Goal: Transaction & Acquisition: Purchase product/service

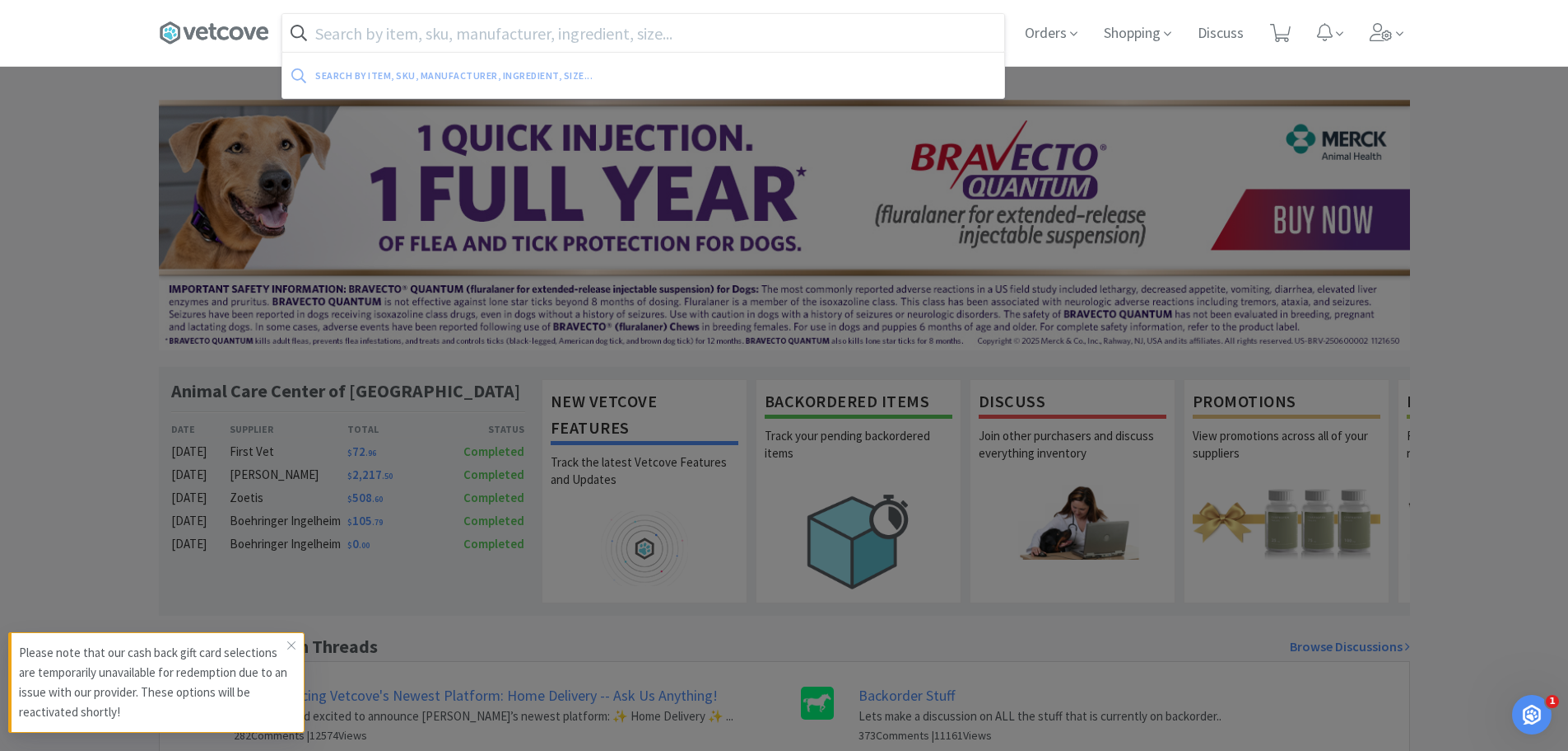
click at [921, 33] on input "text" at bounding box center [643, 33] width 722 height 37
click at [1025, 31] on span "Orders" at bounding box center [1051, 33] width 66 height 66
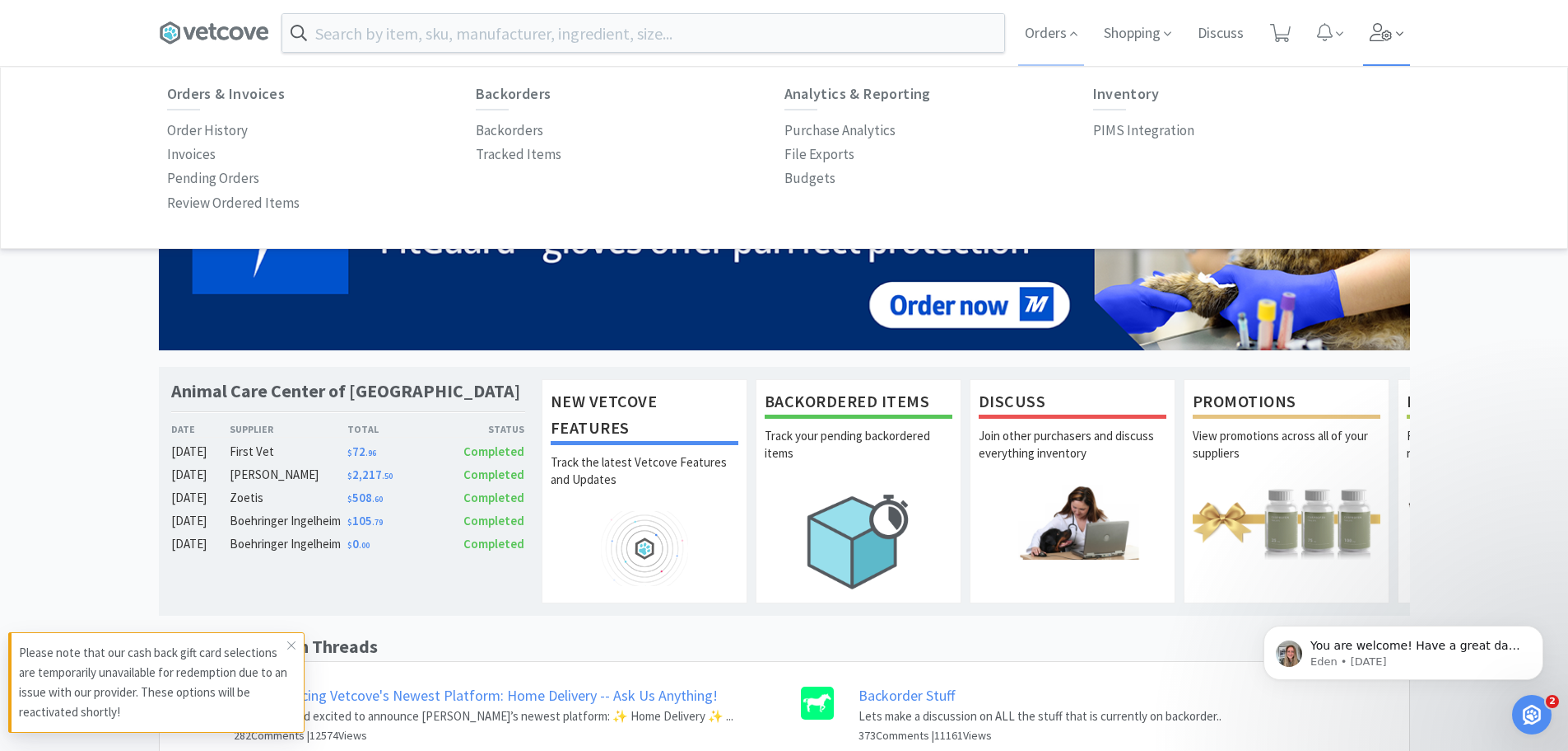
click at [1372, 32] on icon at bounding box center [1381, 32] width 23 height 18
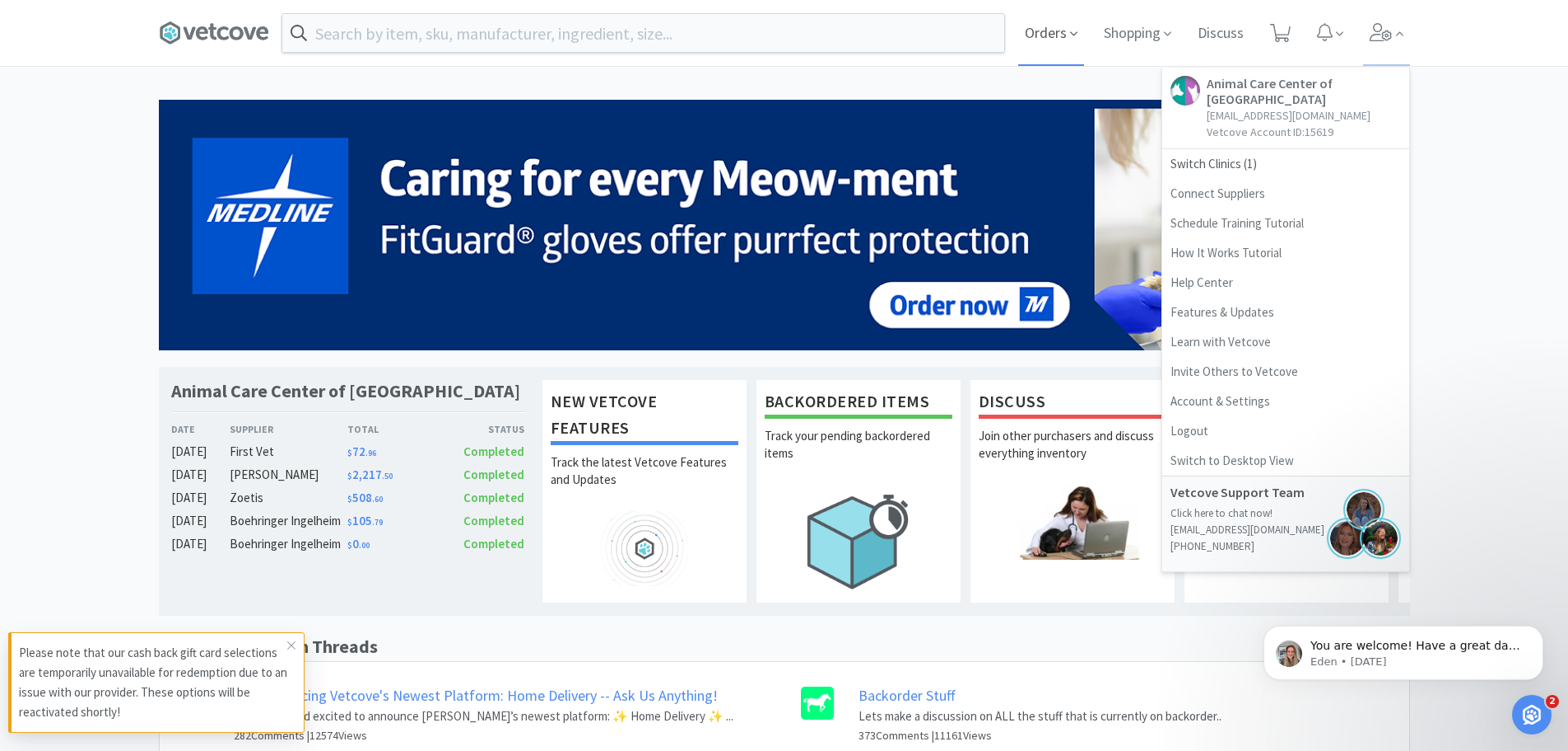
click at [1066, 32] on span "Orders" at bounding box center [1051, 33] width 66 height 66
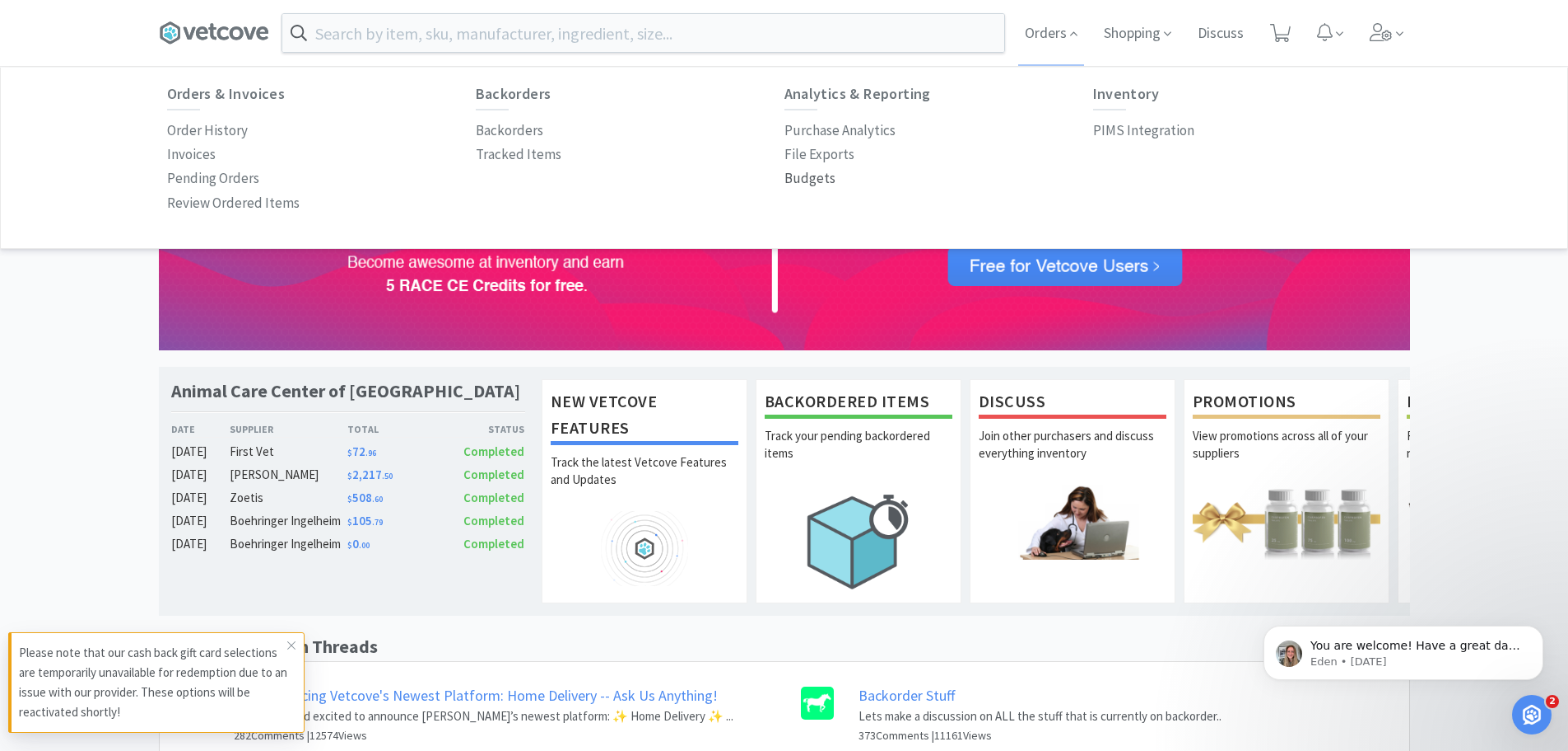
click at [816, 173] on p "Budgets" at bounding box center [811, 178] width 51 height 23
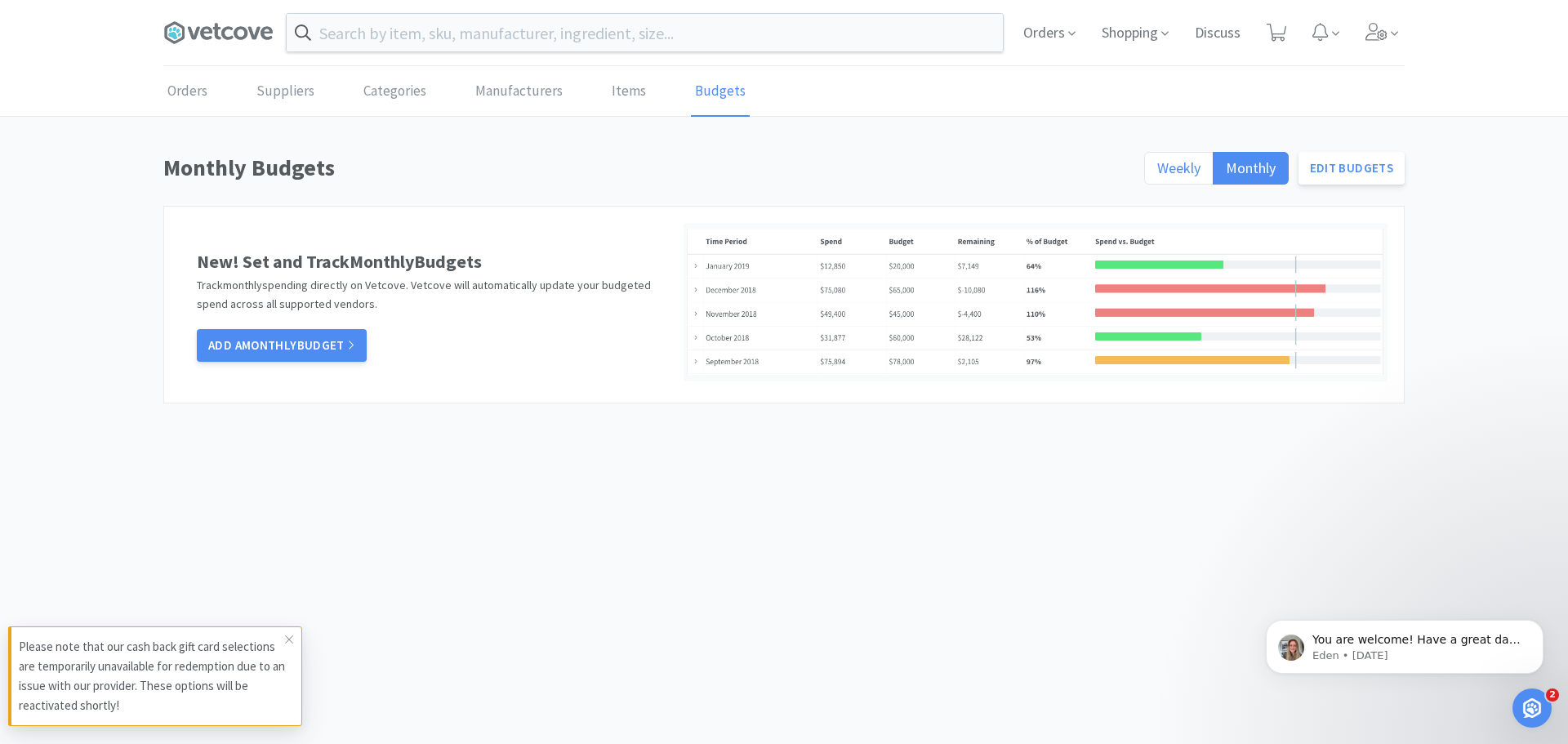
click at [1160, 165] on span "Weekly" at bounding box center [1179, 167] width 43 height 19
click at [1158, 173] on input "Weekly" at bounding box center [1158, 173] width 0 height 0
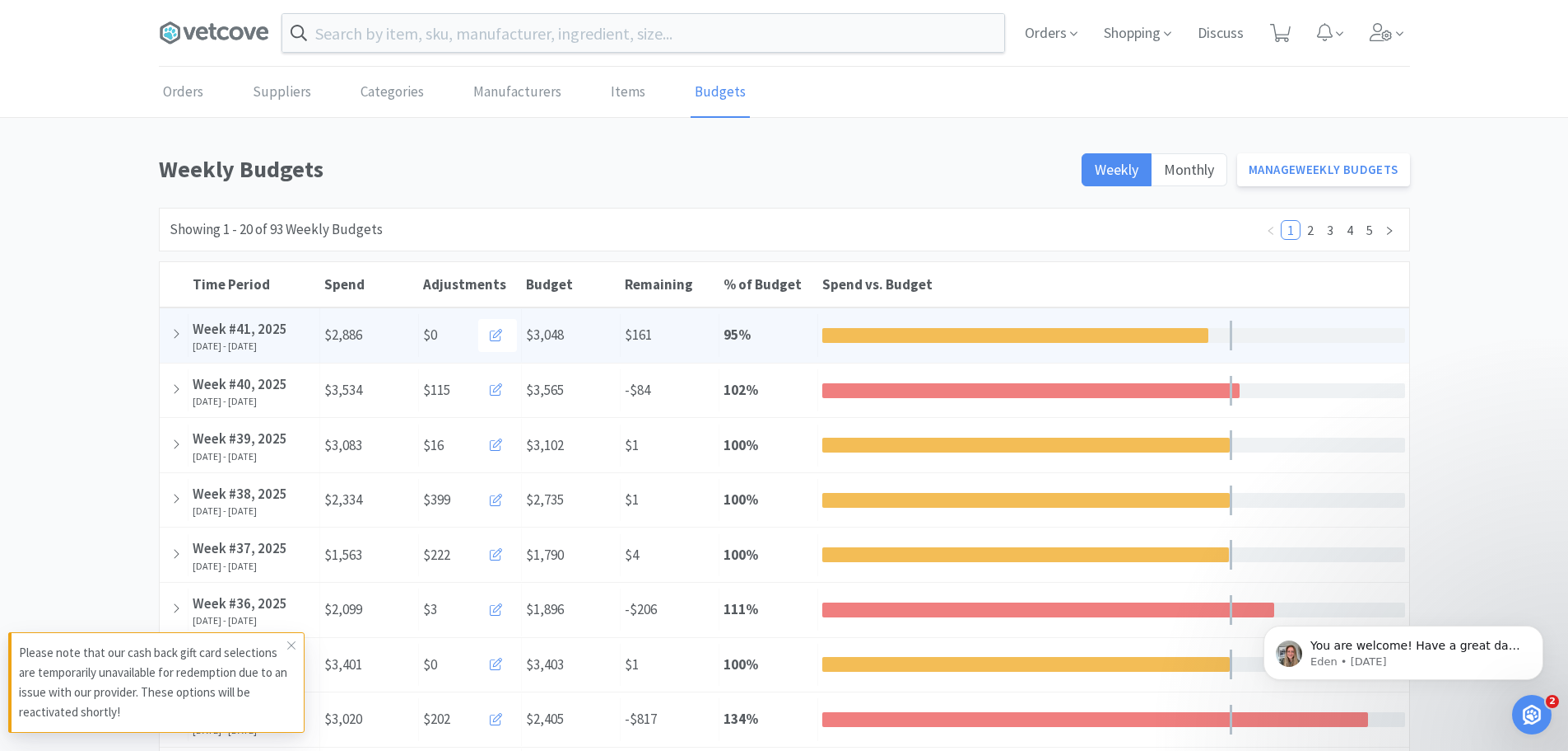
click at [681, 340] on div "Remaining $161" at bounding box center [670, 334] width 98 height 42
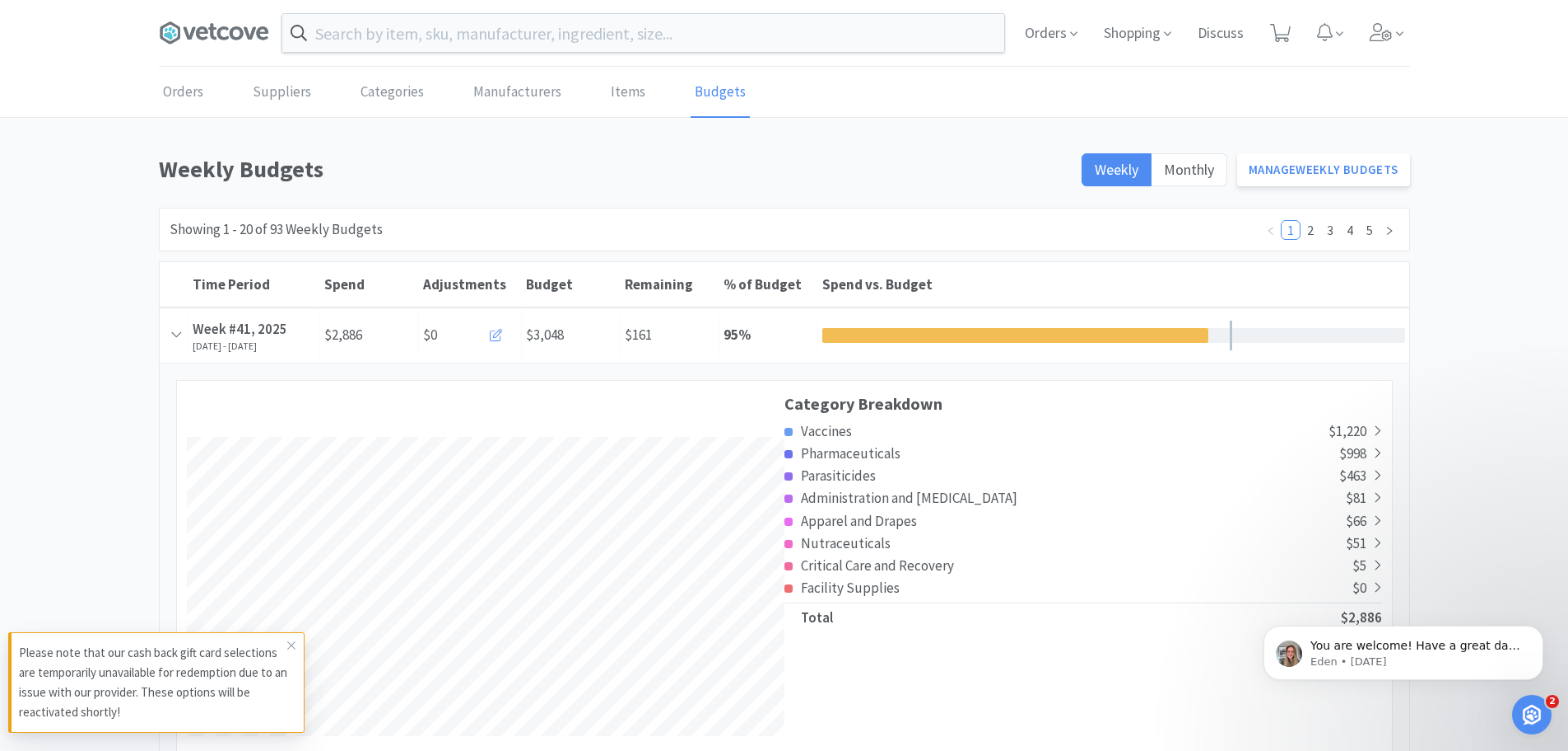
scroll to position [2982, 1250]
click at [1044, 26] on span "Orders" at bounding box center [1051, 33] width 66 height 66
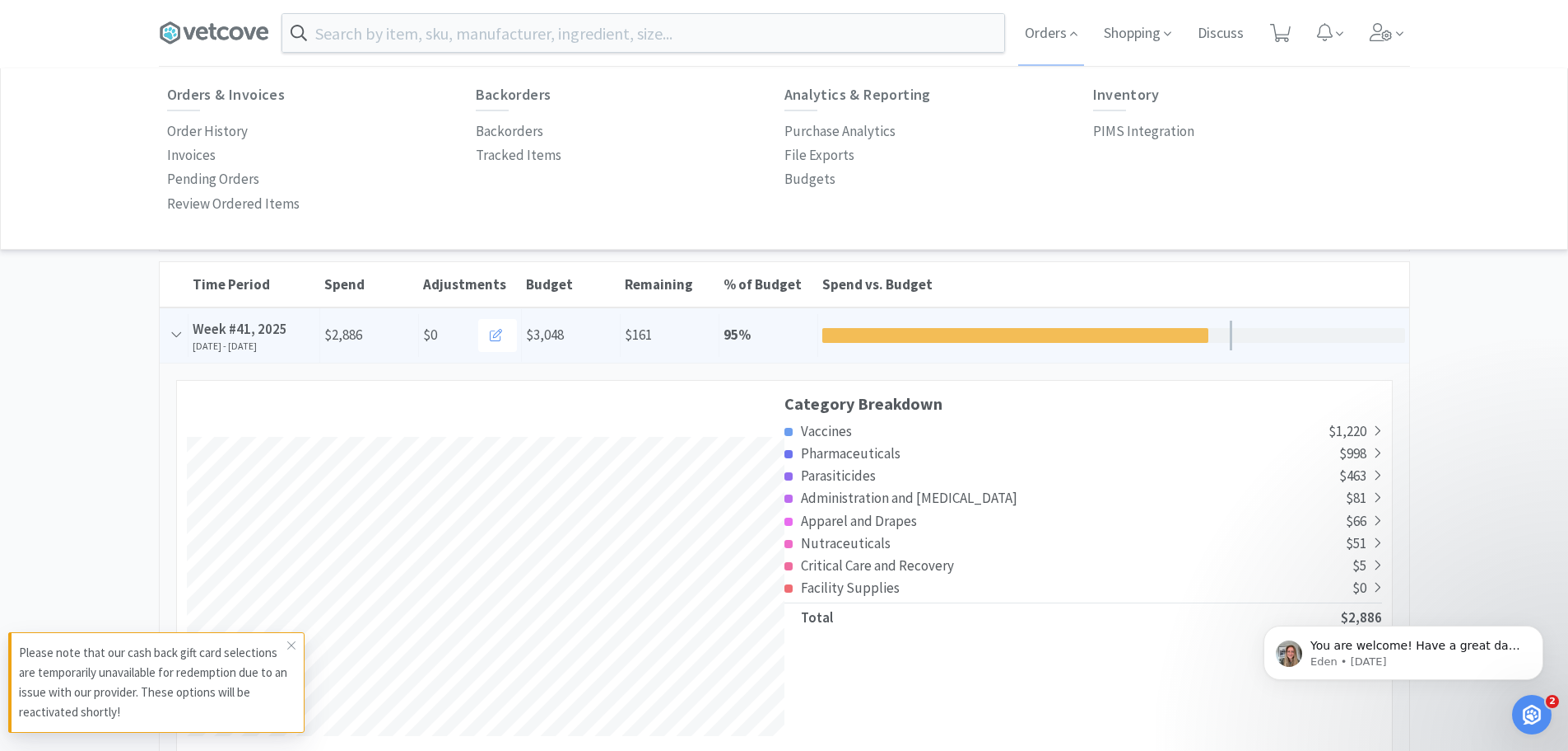
click at [598, 334] on div "Budget $3,048" at bounding box center [571, 334] width 98 height 42
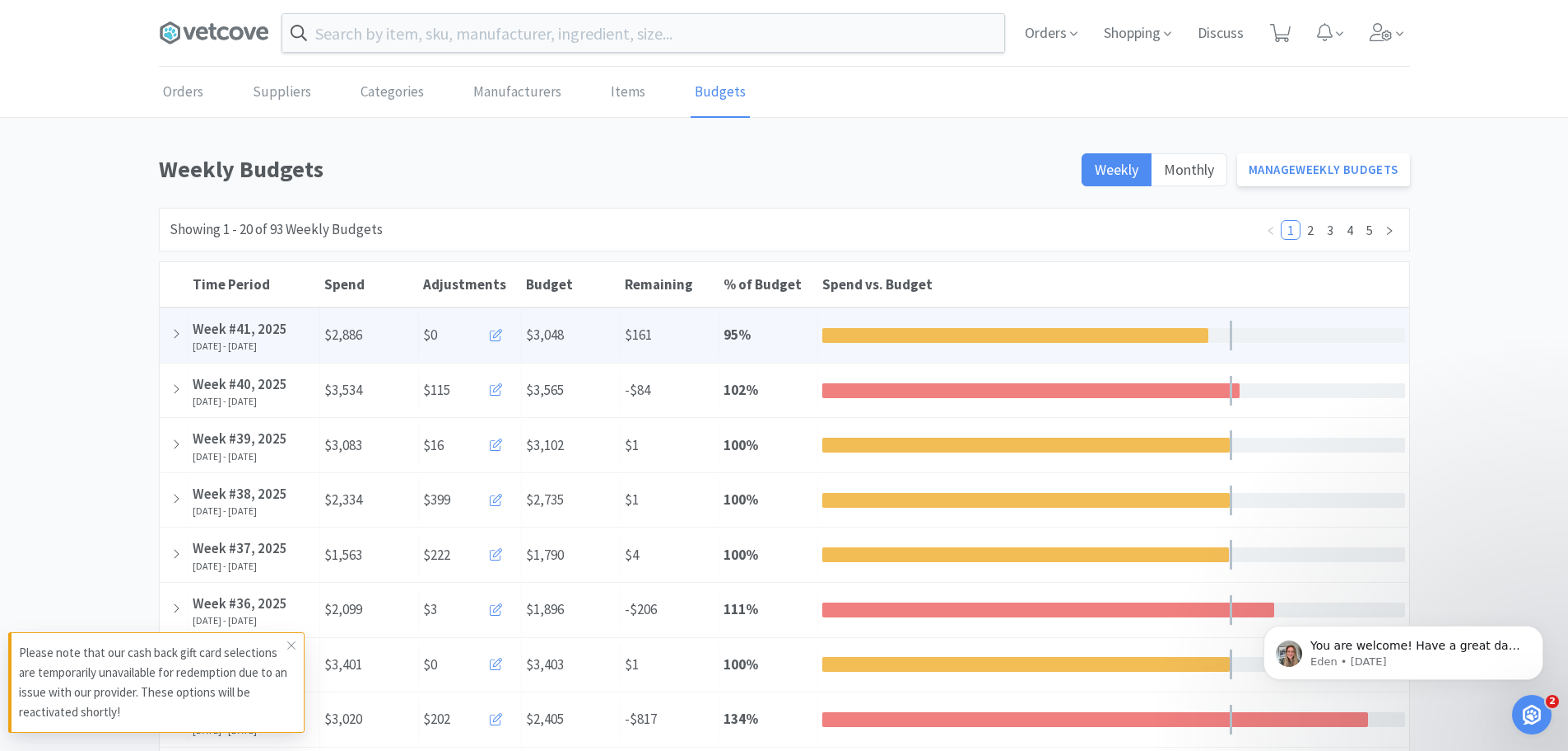
click at [499, 336] on icon at bounding box center [495, 335] width 13 height 13
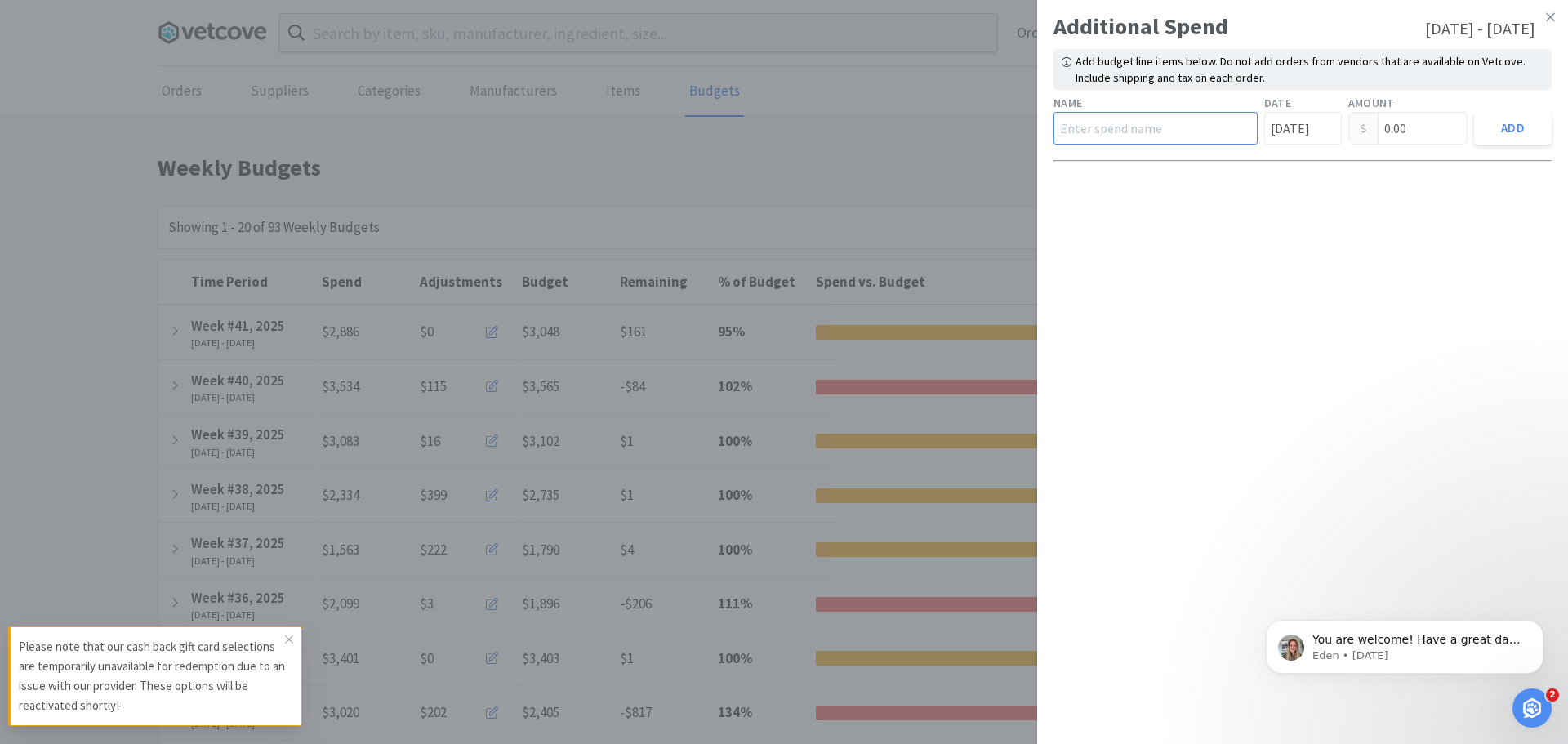
click at [1103, 130] on input "text" at bounding box center [1155, 128] width 204 height 32
type input "Walmart"
type input "[DATE]"
click at [1436, 132] on input "0.00" at bounding box center [1408, 128] width 118 height 31
type input "0"
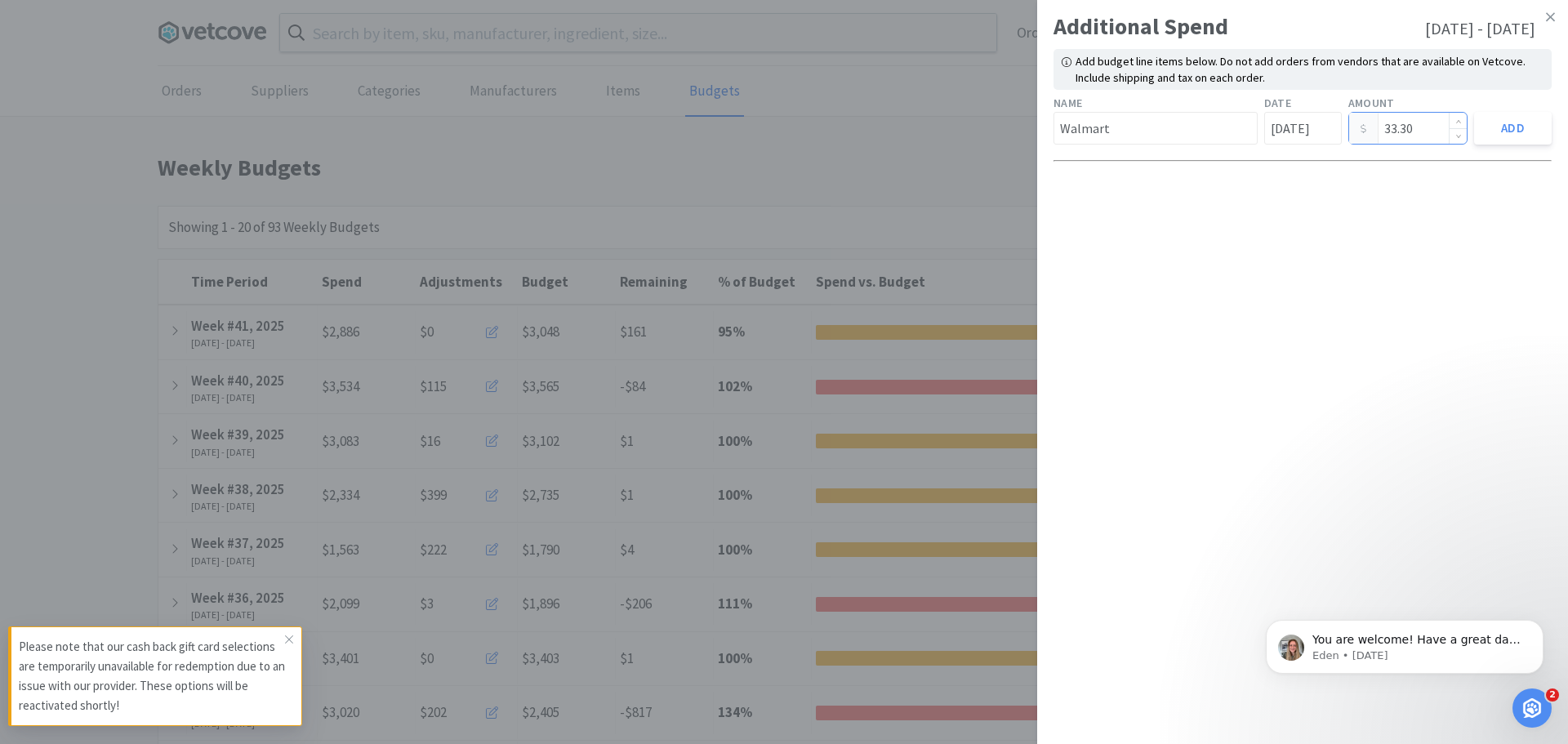
type input "33.30"
click at [1516, 130] on button "Add" at bounding box center [1512, 128] width 77 height 32
type input "0.00"
click at [1549, 16] on icon at bounding box center [1549, 17] width 9 height 9
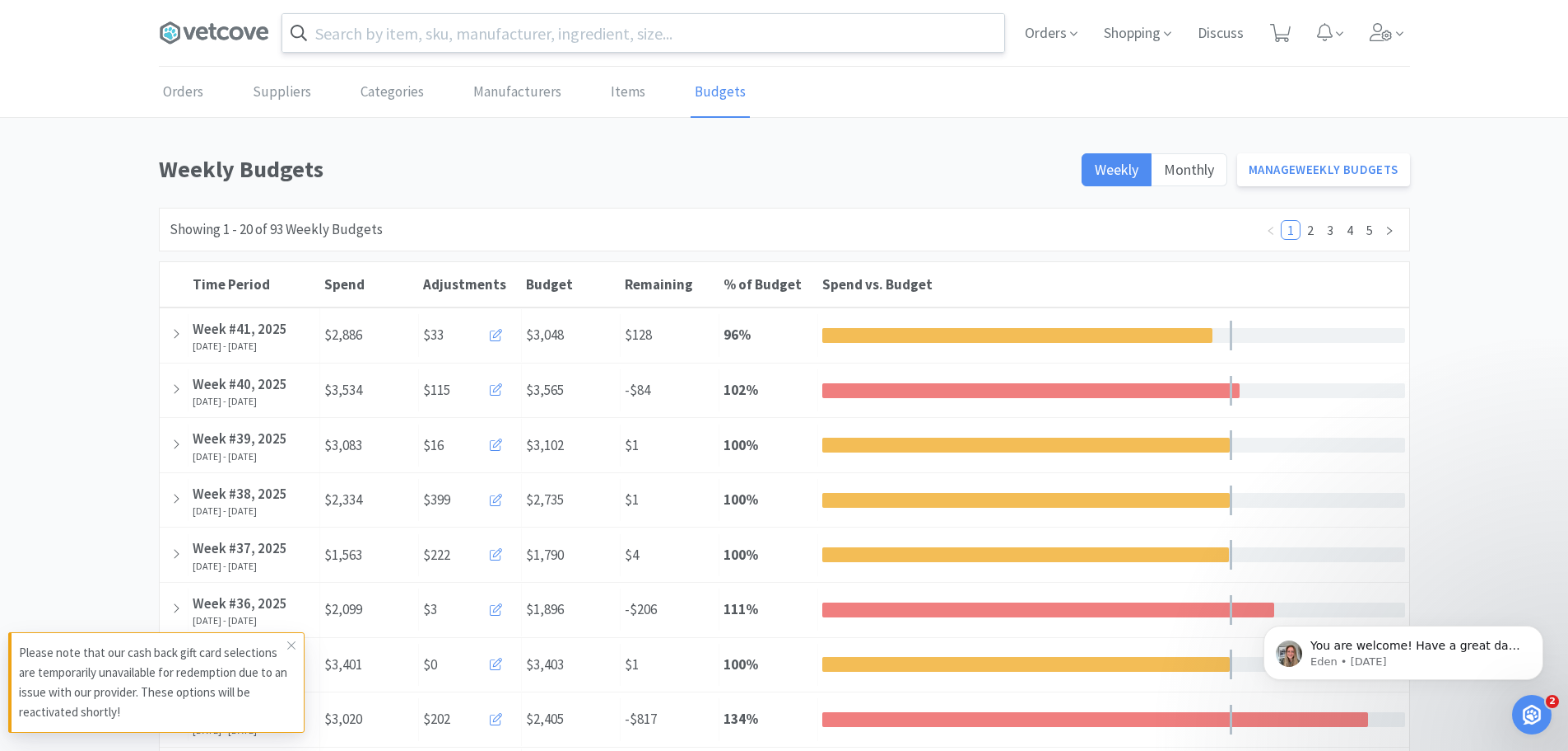
click at [543, 39] on input "text" at bounding box center [643, 33] width 722 height 37
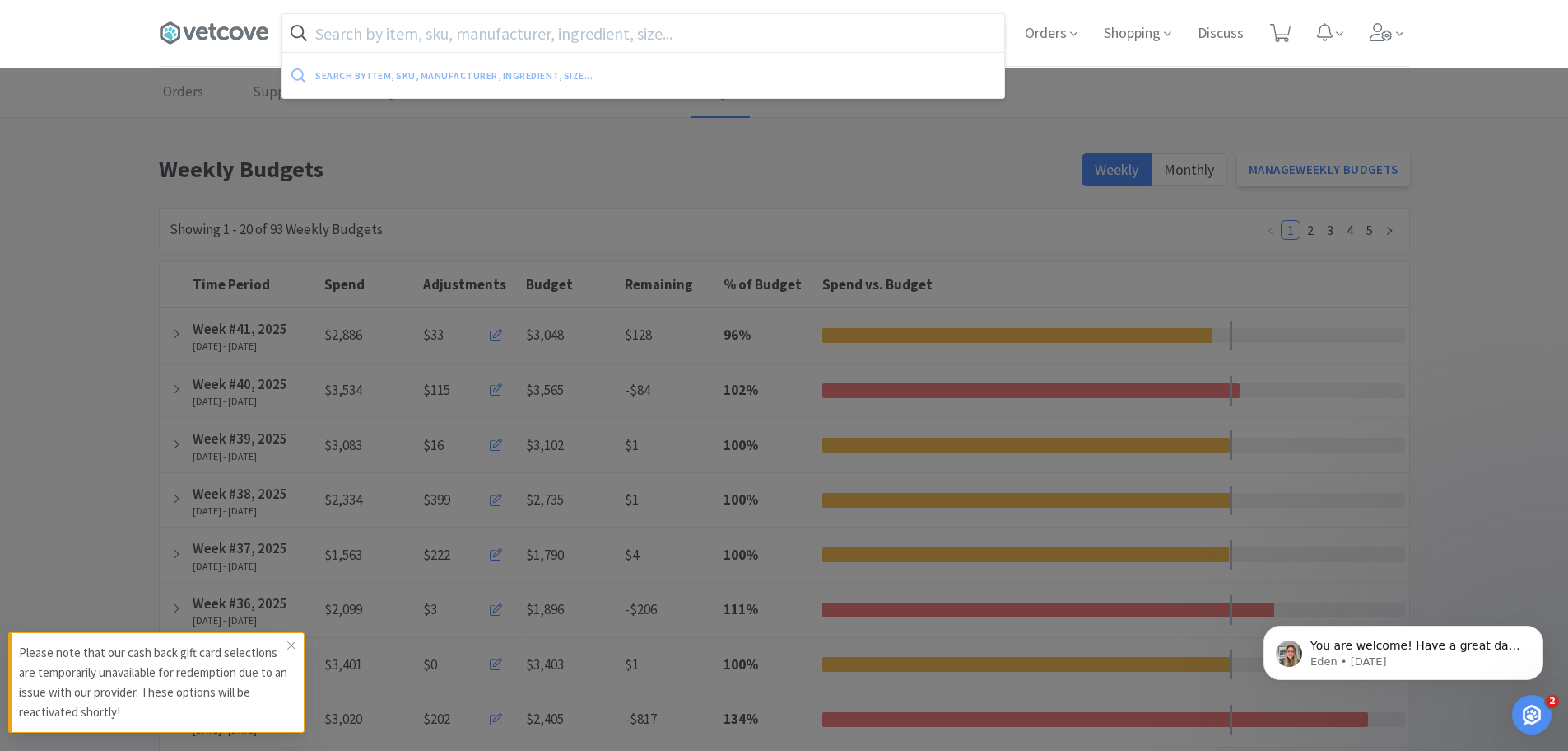
click at [914, 32] on input "text" at bounding box center [643, 33] width 722 height 37
click at [513, 37] on input "text" at bounding box center [643, 33] width 722 height 37
click at [666, 131] on div at bounding box center [784, 376] width 1568 height 751
click at [587, 39] on input "text" at bounding box center [643, 33] width 722 height 37
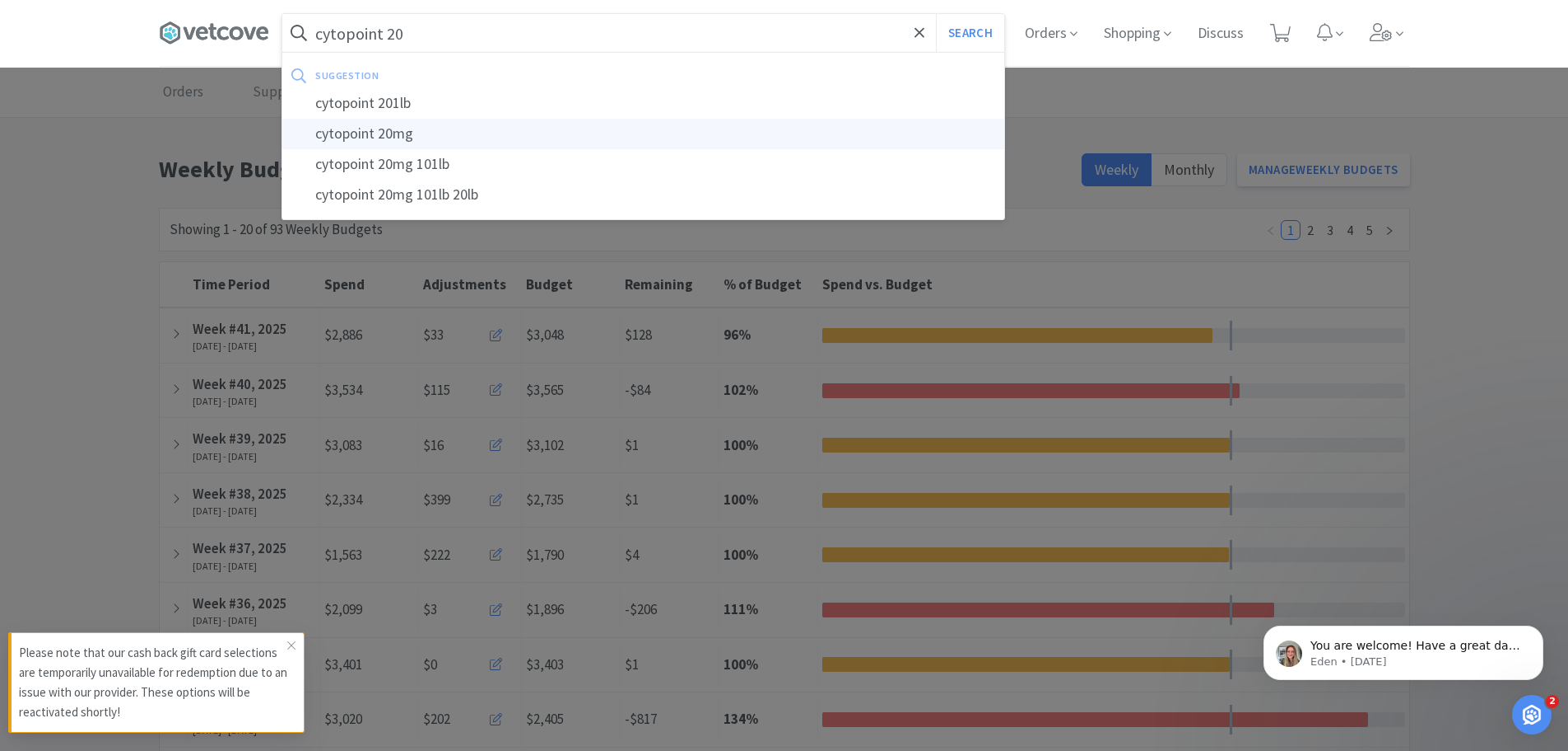
click at [422, 130] on div "cytopoint 20mg" at bounding box center [643, 133] width 722 height 31
type input "cytopoint 20mg"
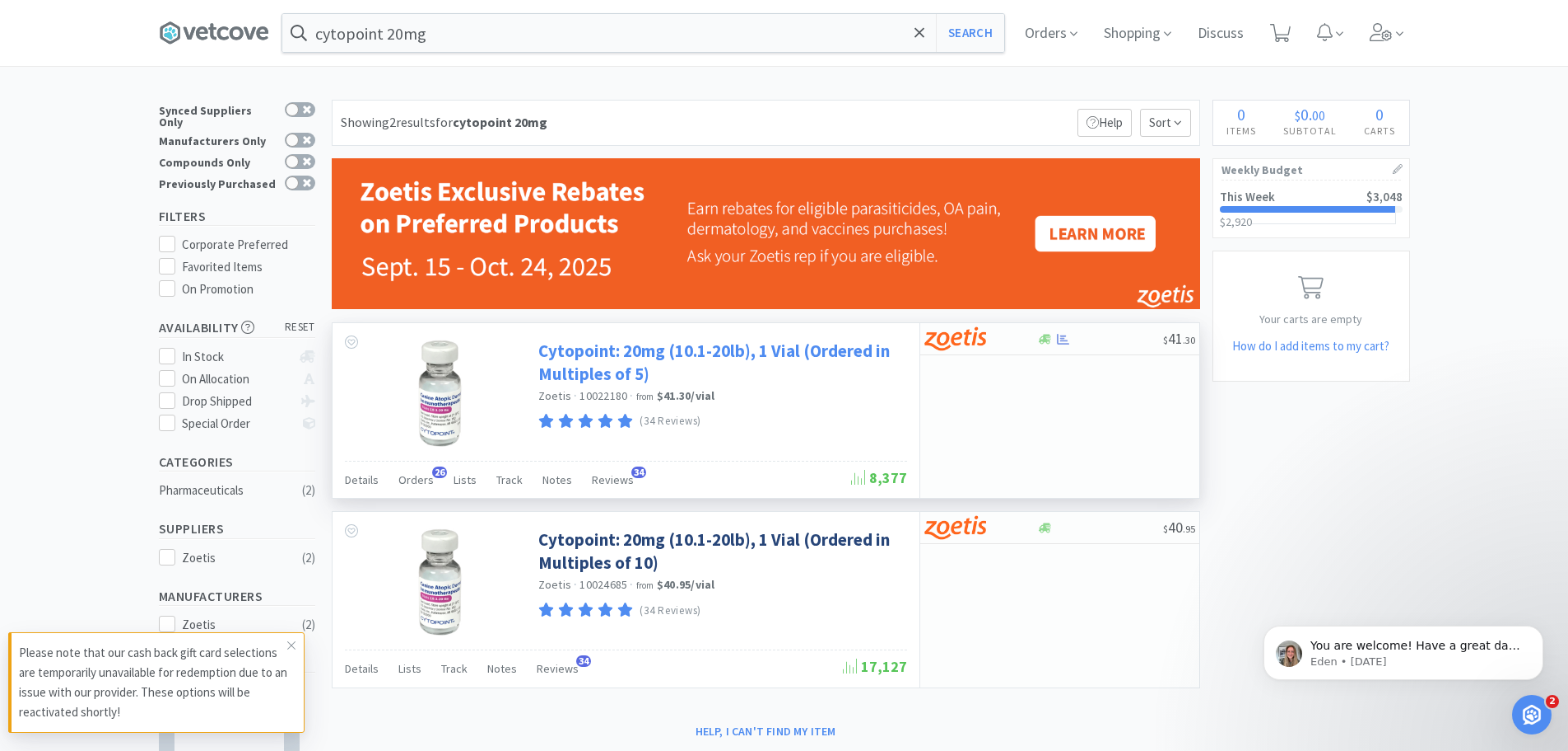
click at [720, 350] on link "Cytopoint: 20mg (10.1-20lb), 1 Vial (Ordered in Multiples of 5)" at bounding box center [721, 362] width 364 height 45
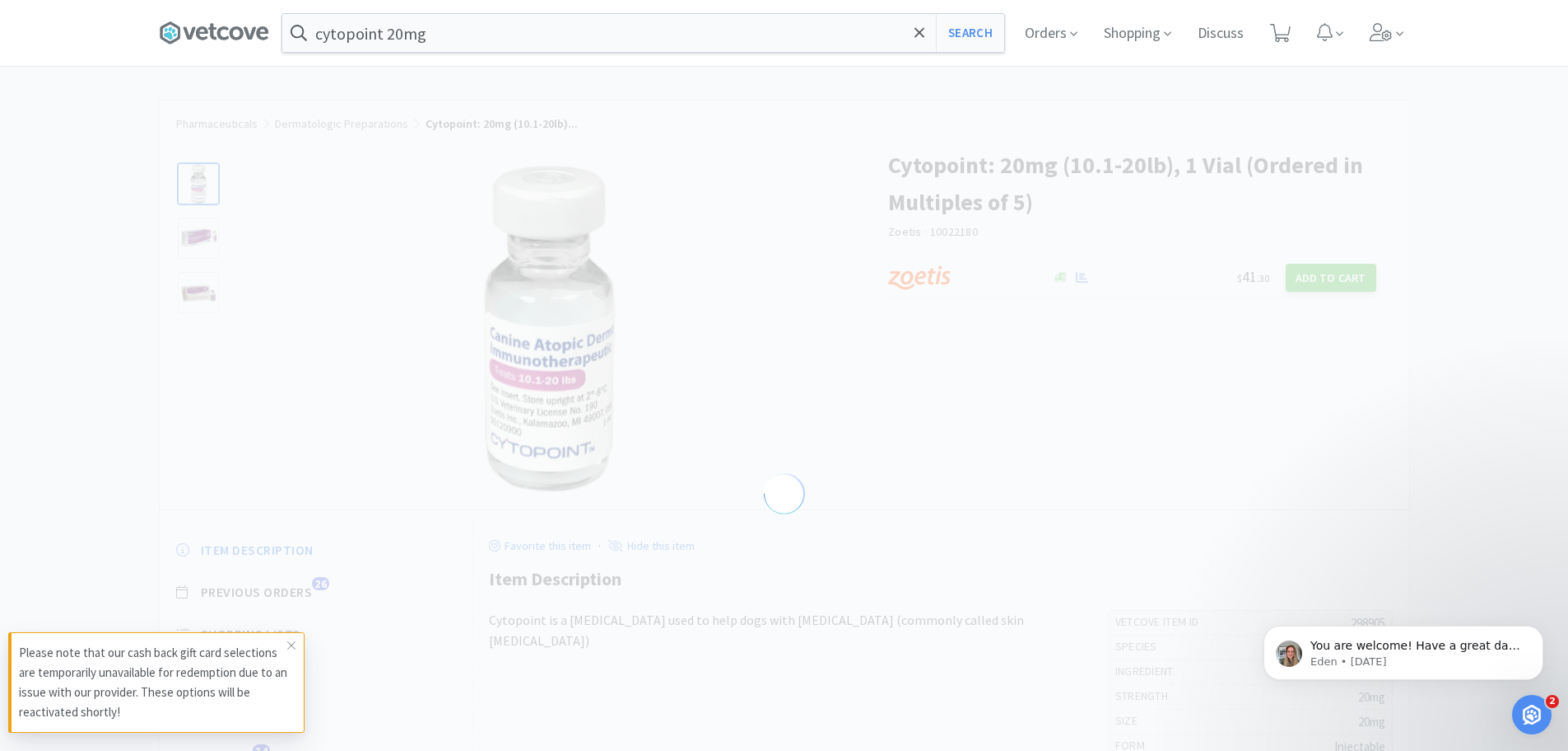
select select "298905"
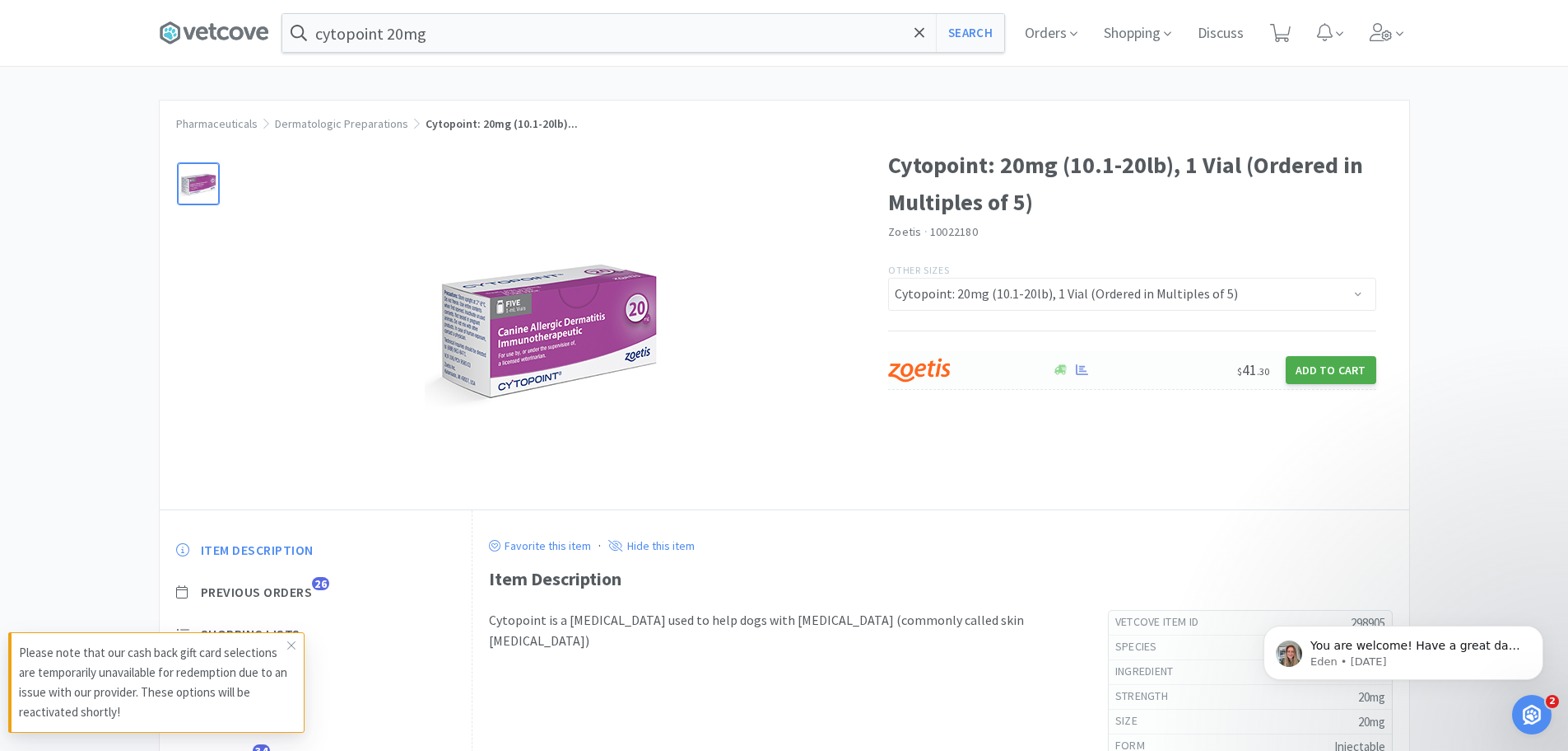
click at [1343, 371] on button "Add to Cart" at bounding box center [1332, 370] width 91 height 28
select select "5"
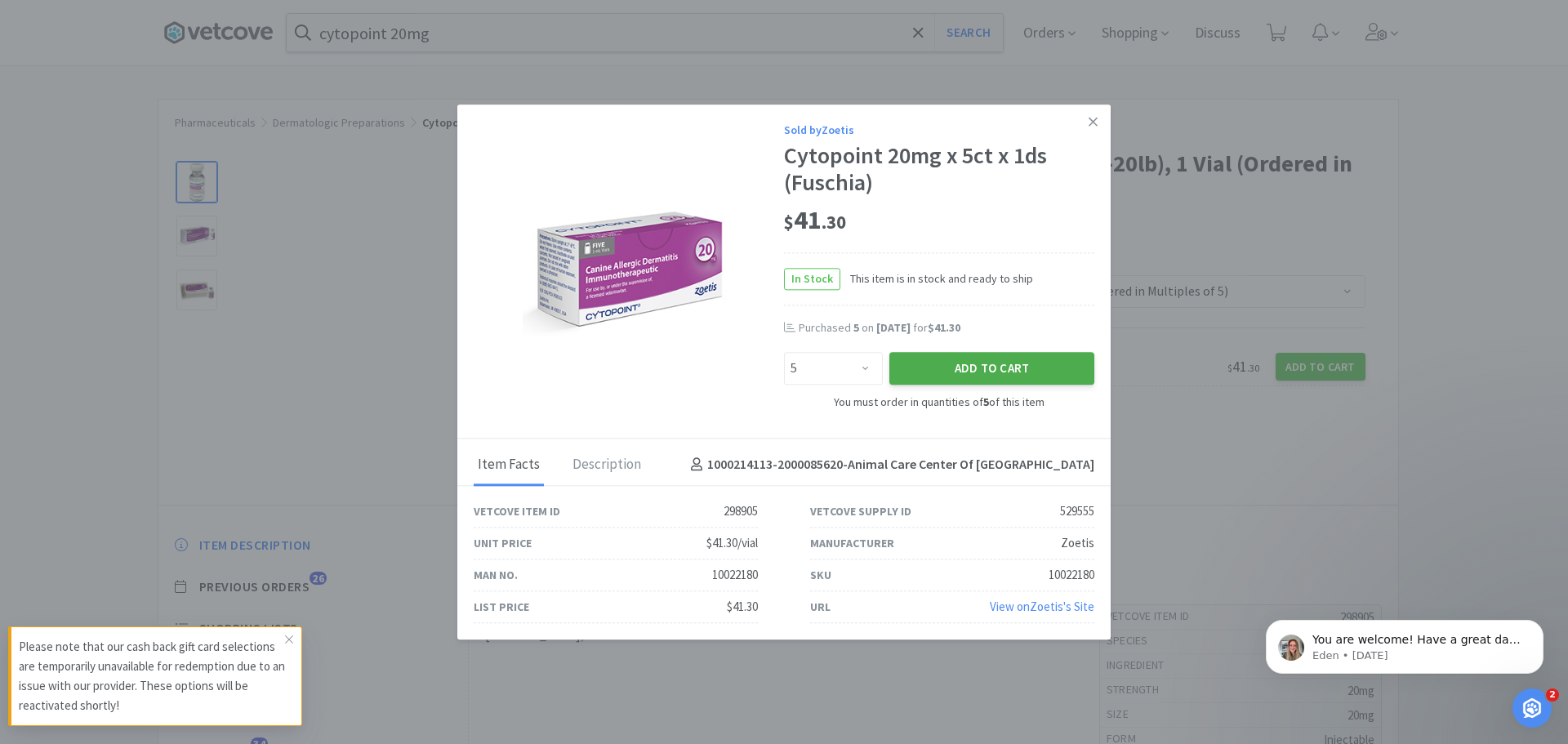
click at [987, 366] on button "Add to Cart" at bounding box center [992, 368] width 205 height 32
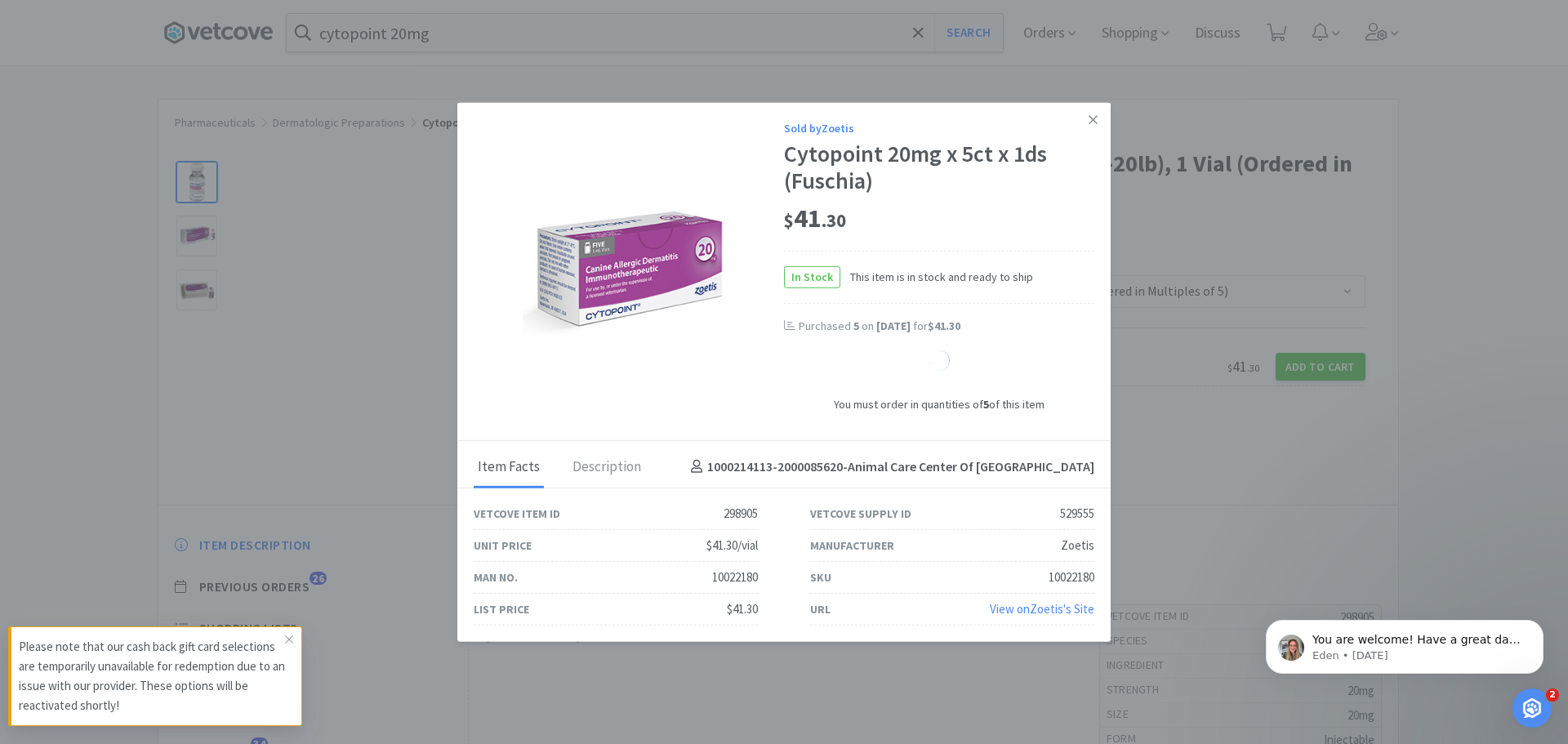
select select "1"
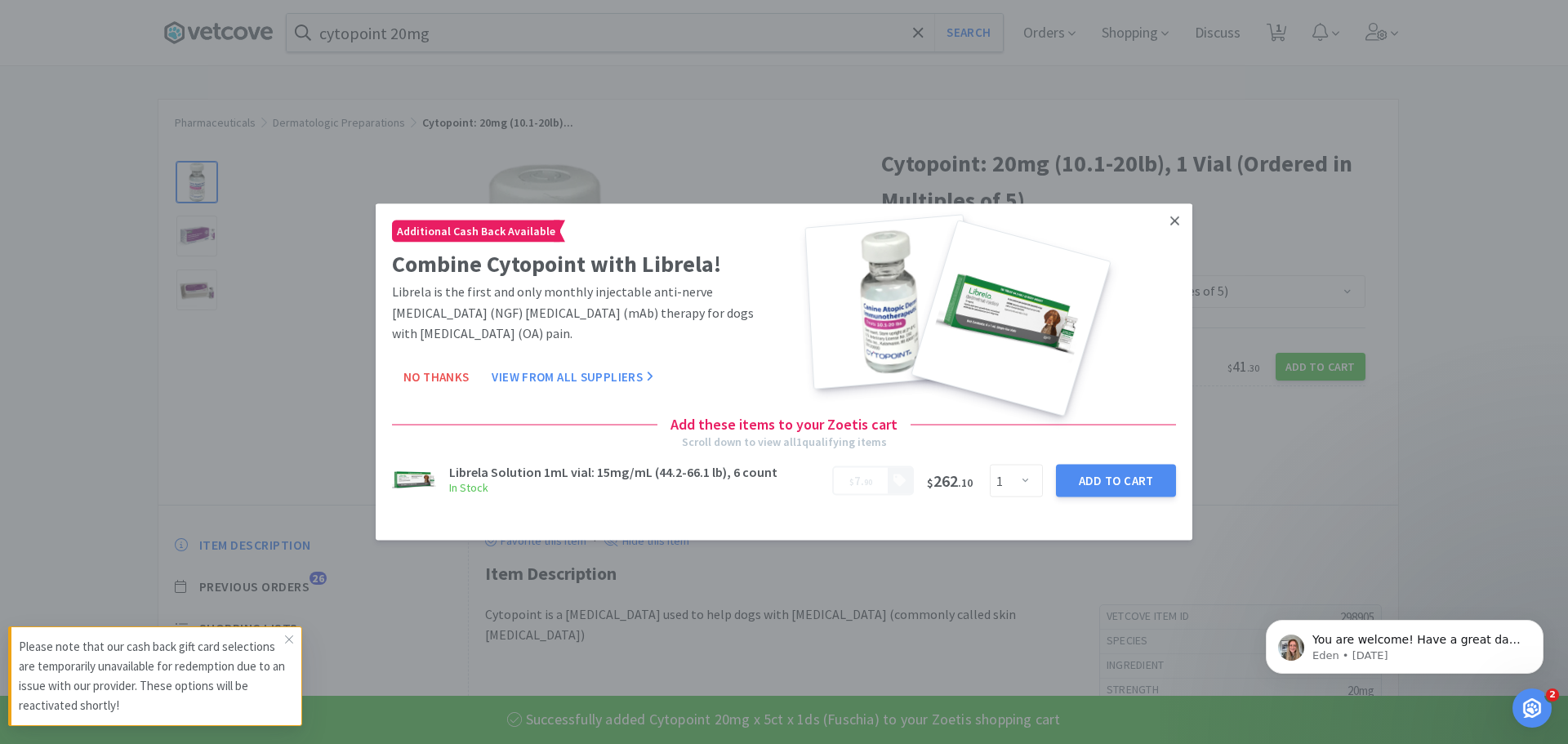
click at [1180, 217] on link at bounding box center [1174, 221] width 28 height 35
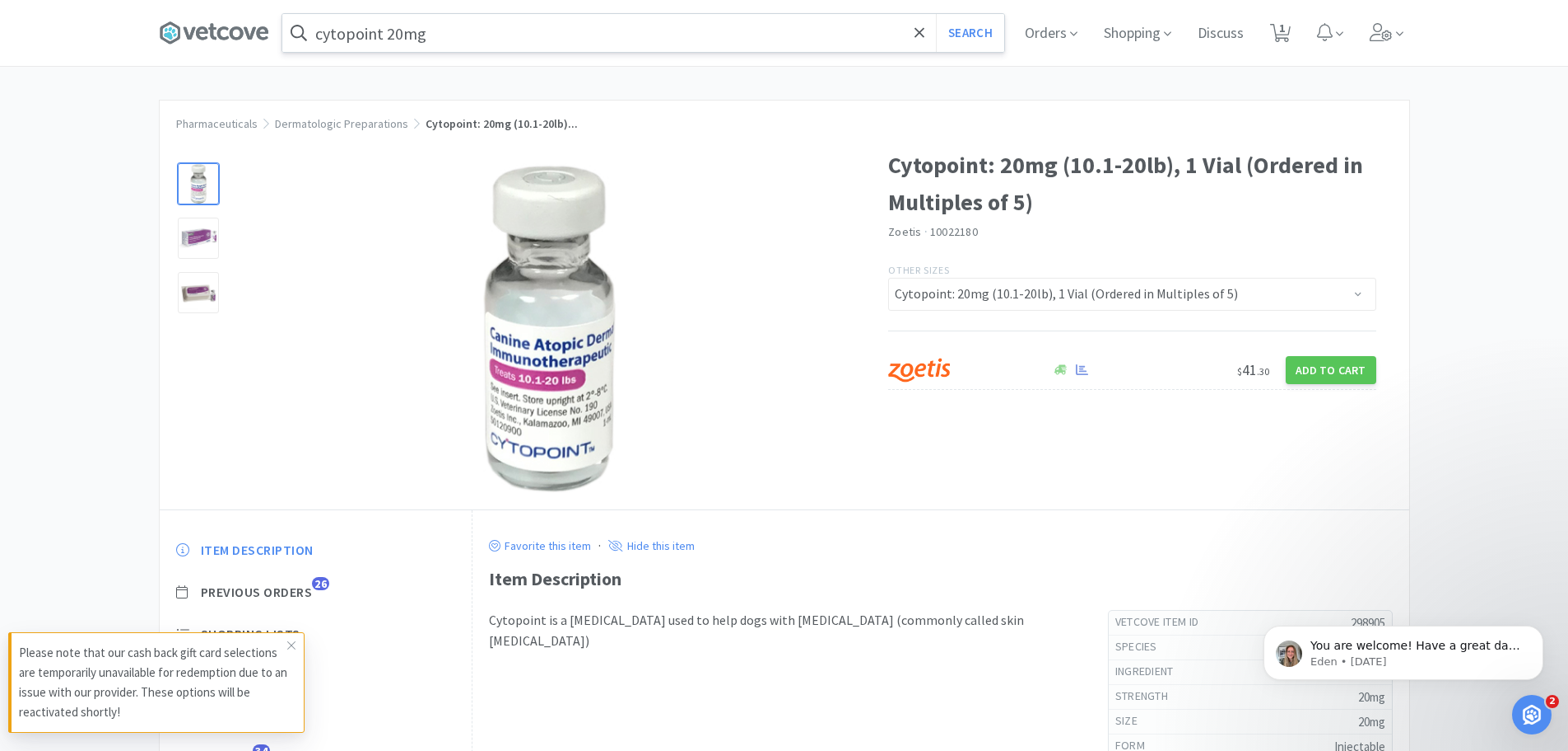
click at [522, 31] on input "cytopoint 20mg" at bounding box center [643, 33] width 722 height 37
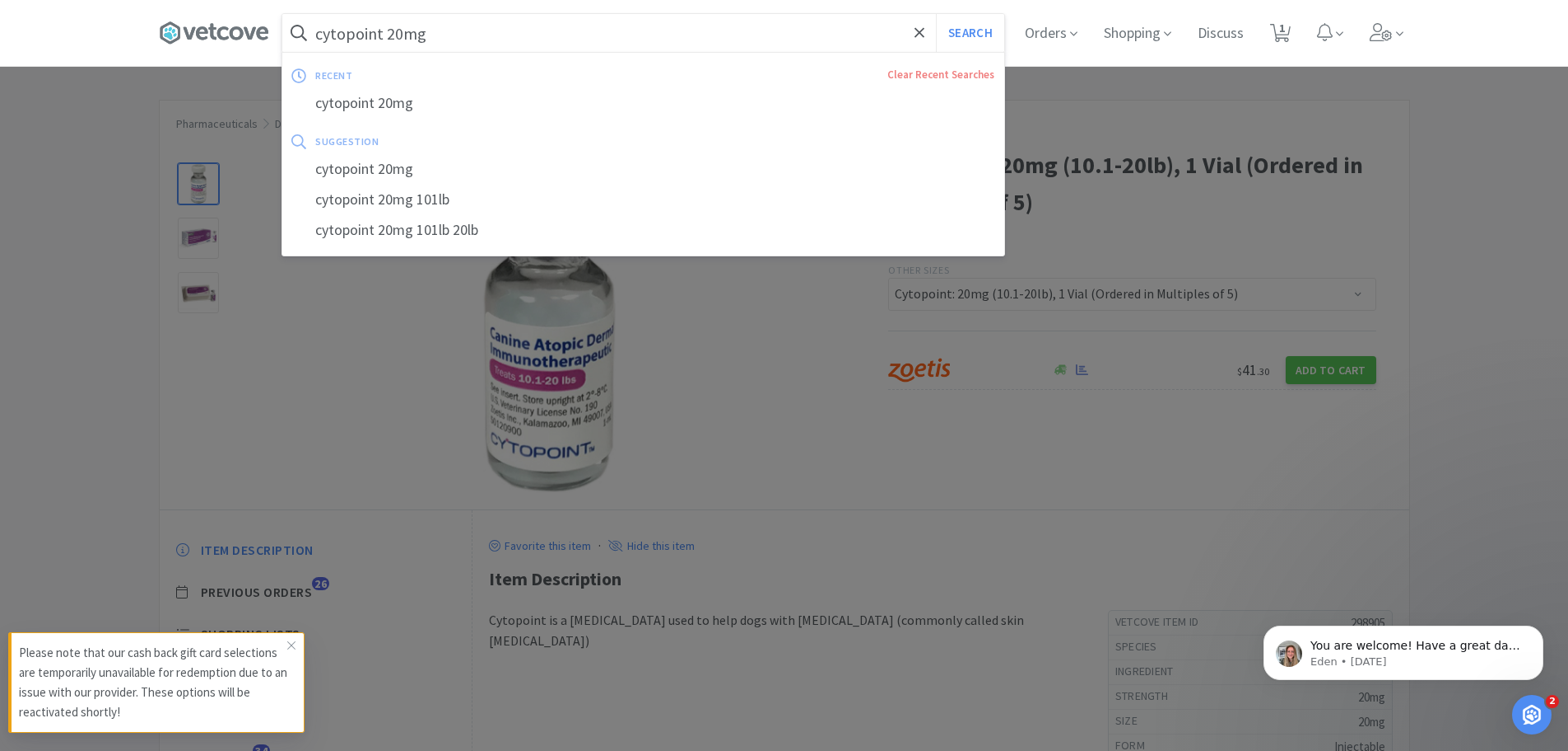
click at [810, 379] on div at bounding box center [784, 376] width 1568 height 751
click at [668, 42] on input "cytopoint 20mg" at bounding box center [643, 33] width 722 height 37
click at [1285, 28] on span "1" at bounding box center [1282, 28] width 6 height 66
select select "5"
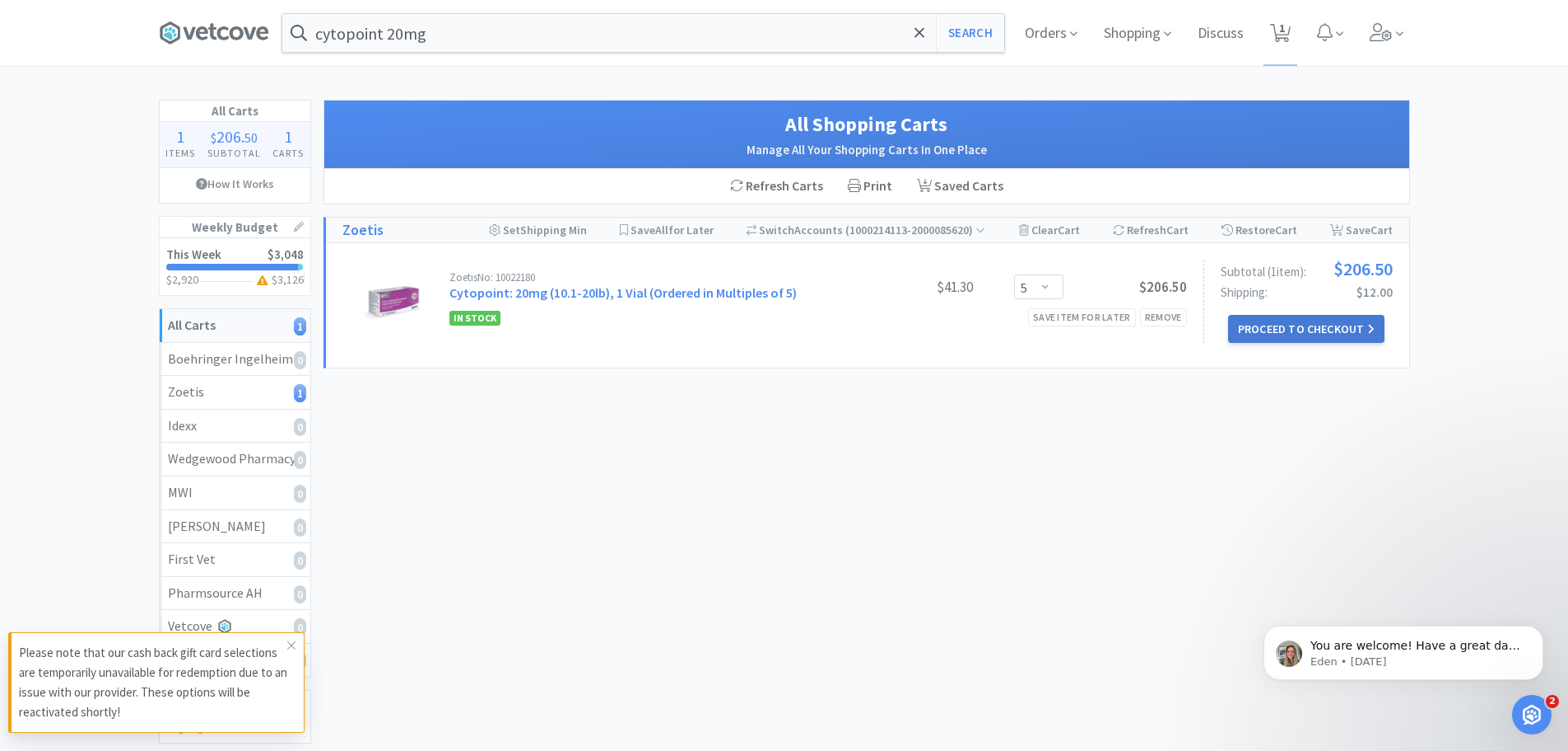
click at [1320, 328] on button "Proceed to Checkout" at bounding box center [1306, 328] width 157 height 28
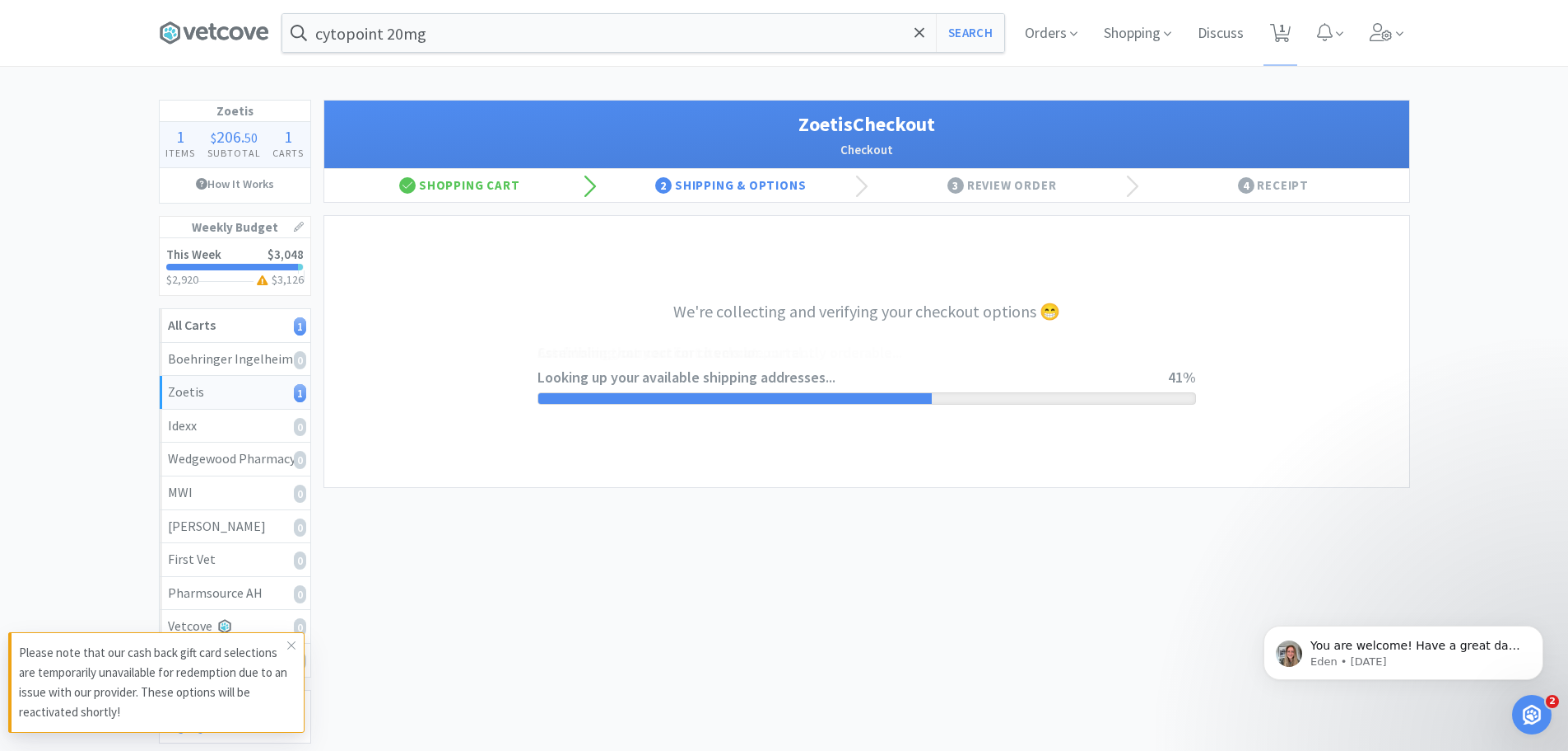
select select "invoice"
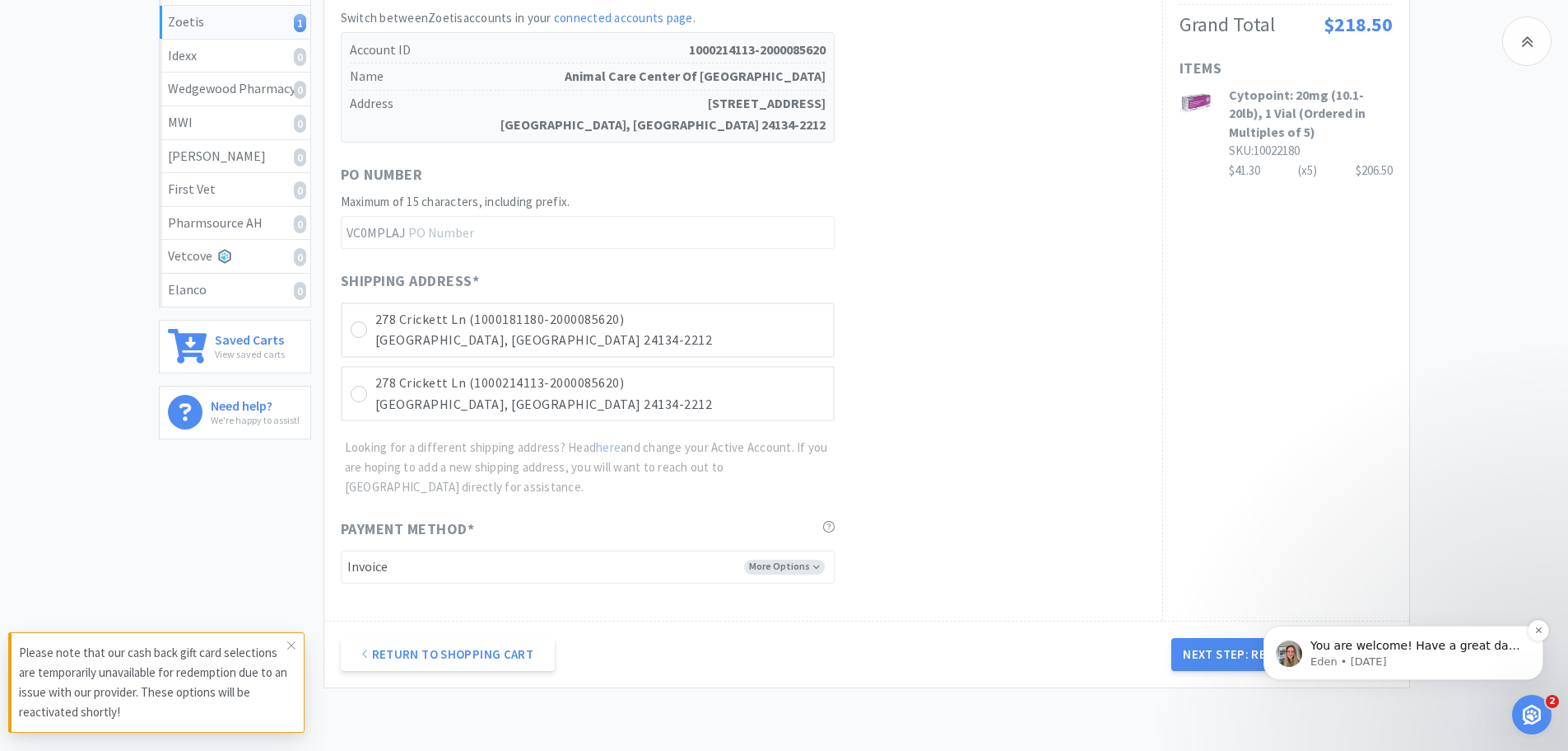
scroll to position [412, 0]
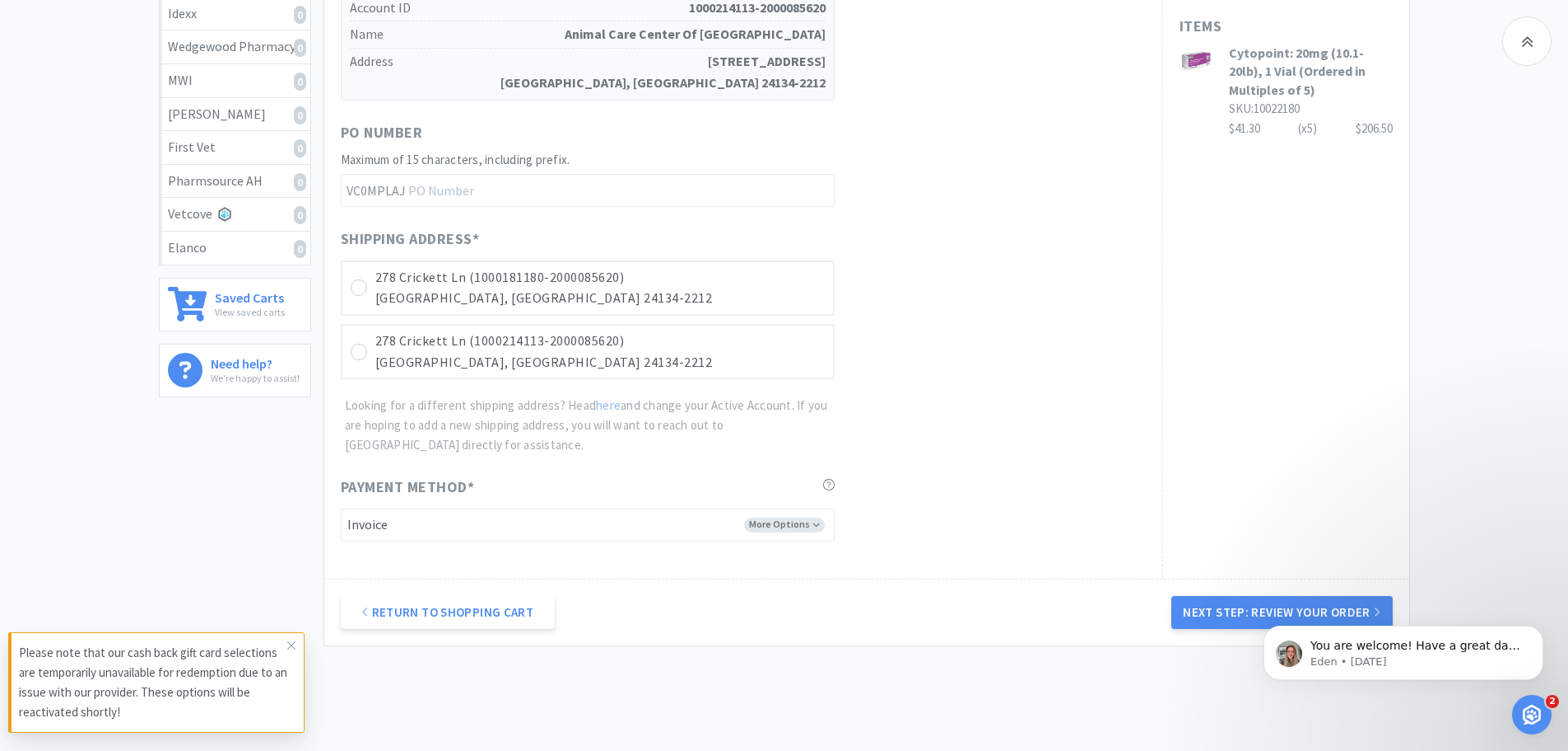
click at [1310, 608] on div "You are welcome! Have a great day! 😄 Eden • [DATE]" at bounding box center [1404, 577] width 303 height 206
click at [1535, 634] on icon "Dismiss notification" at bounding box center [1538, 629] width 9 height 9
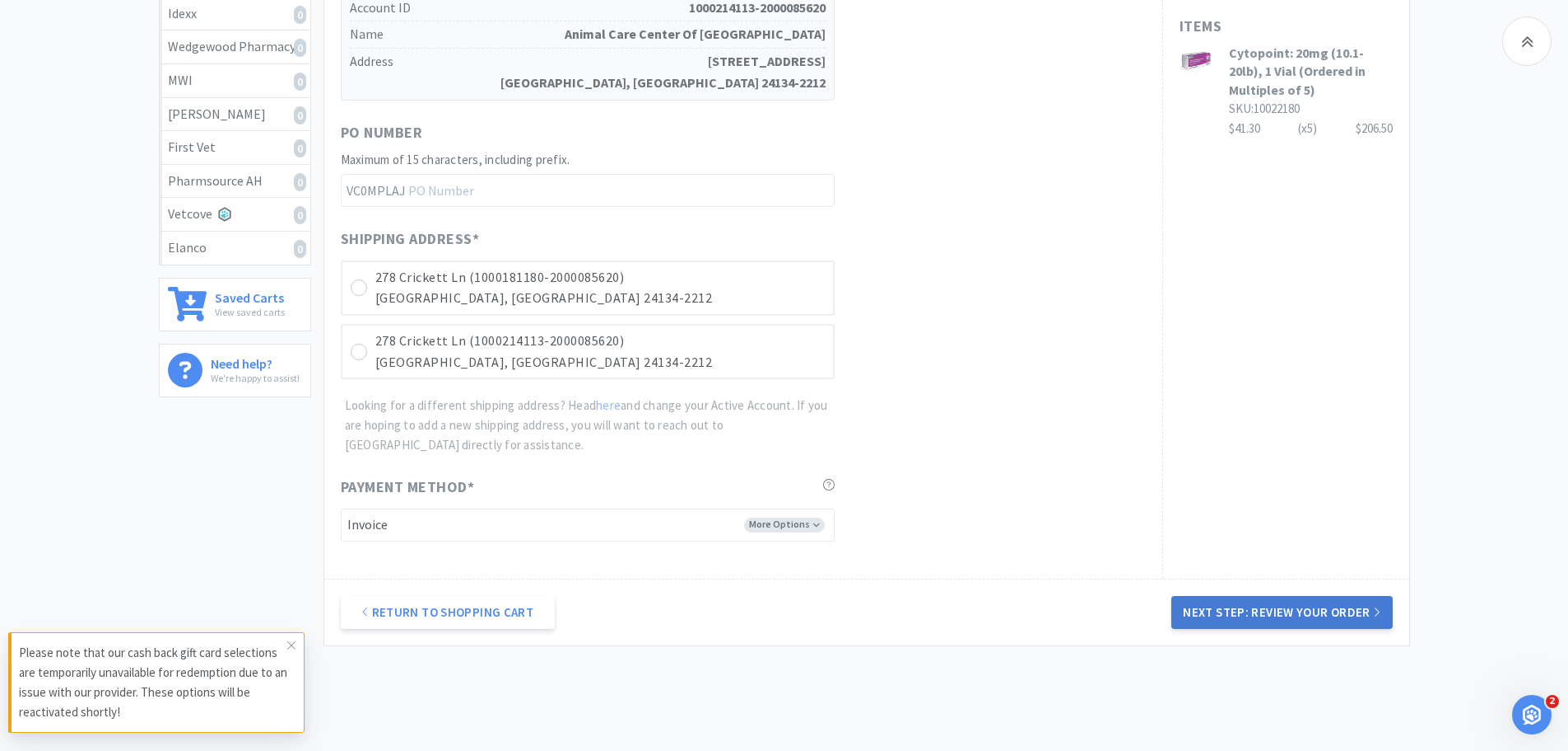
click at [1282, 611] on button "Next Step: Review Your Order" at bounding box center [1282, 611] width 221 height 33
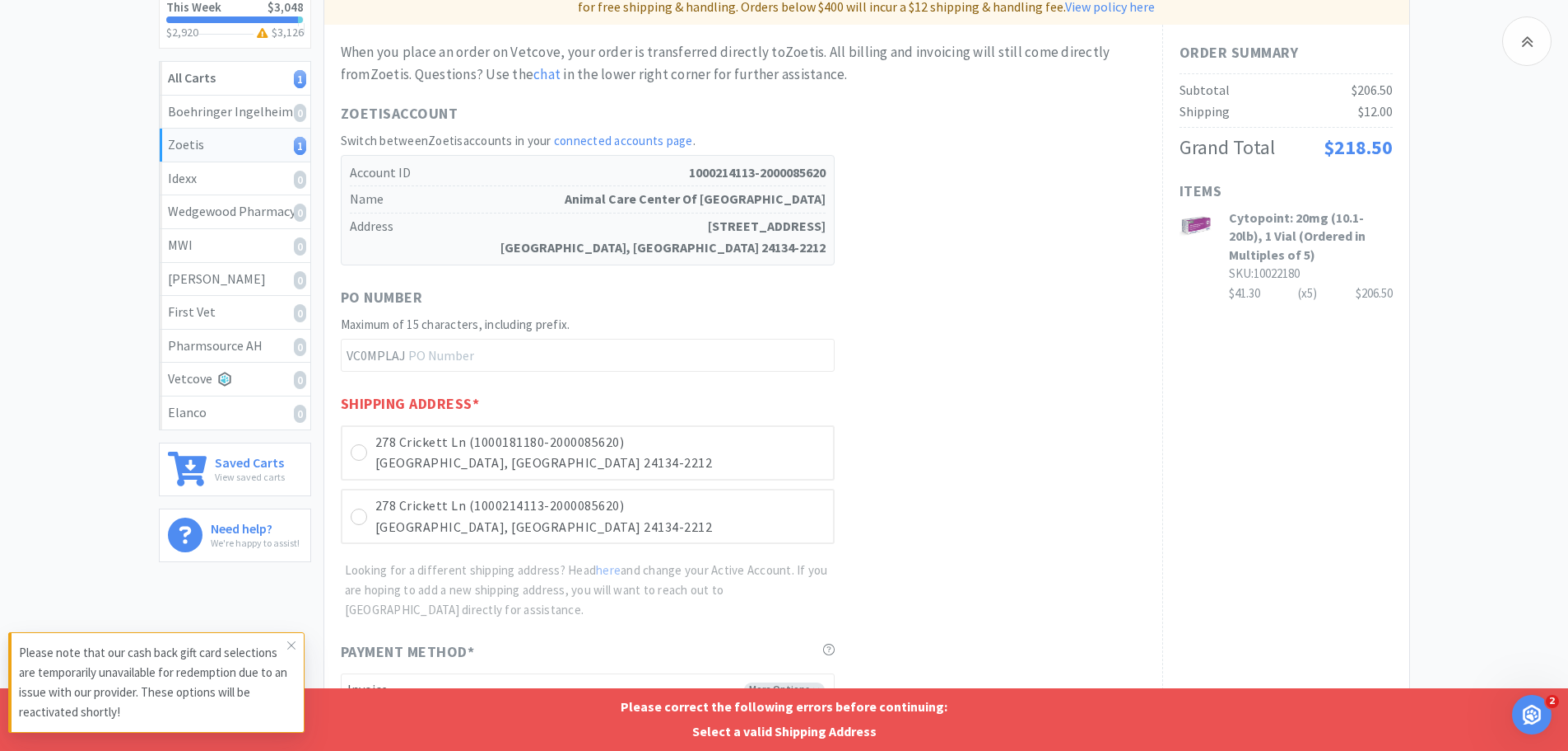
scroll to position [476, 0]
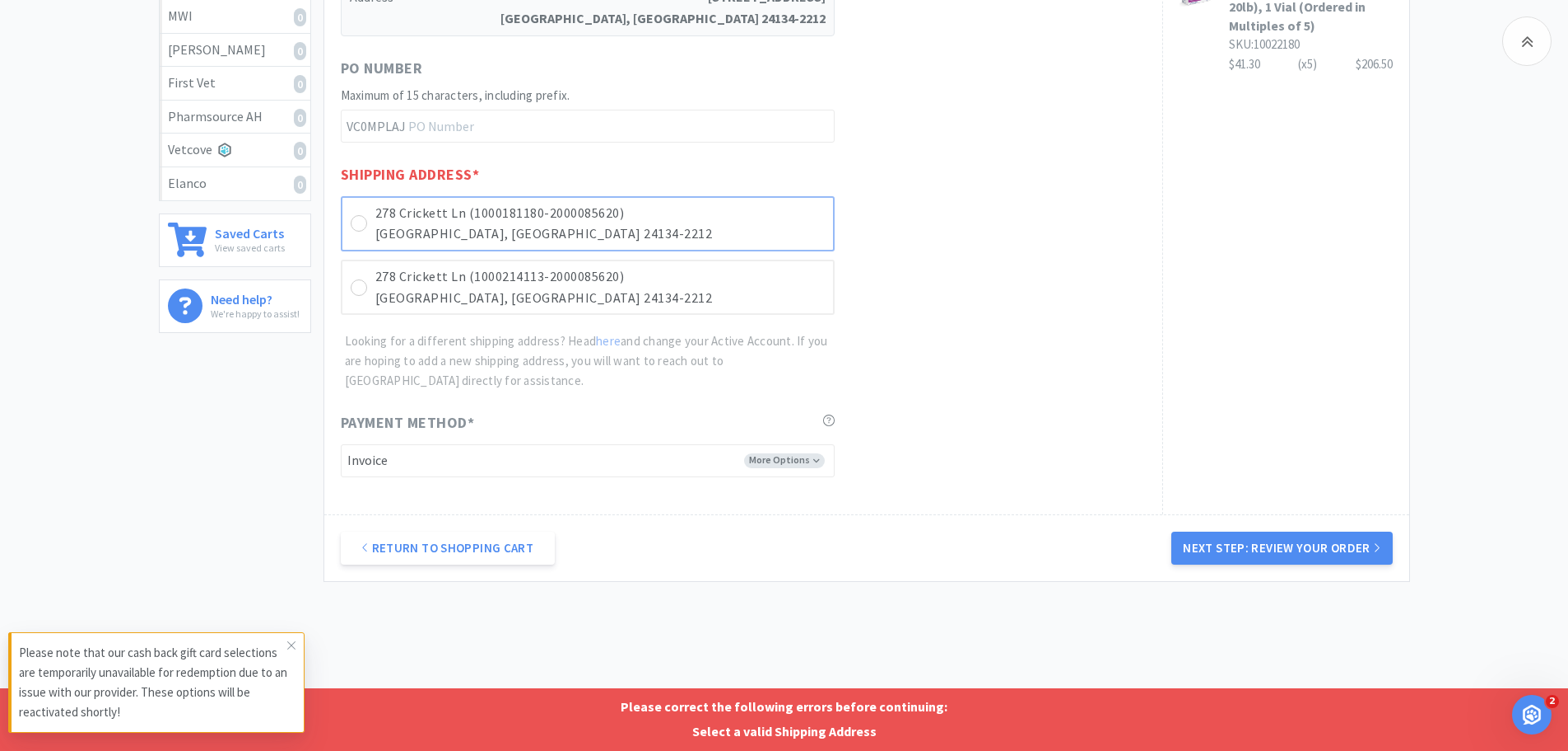
click at [356, 220] on icon at bounding box center [359, 224] width 13 height 13
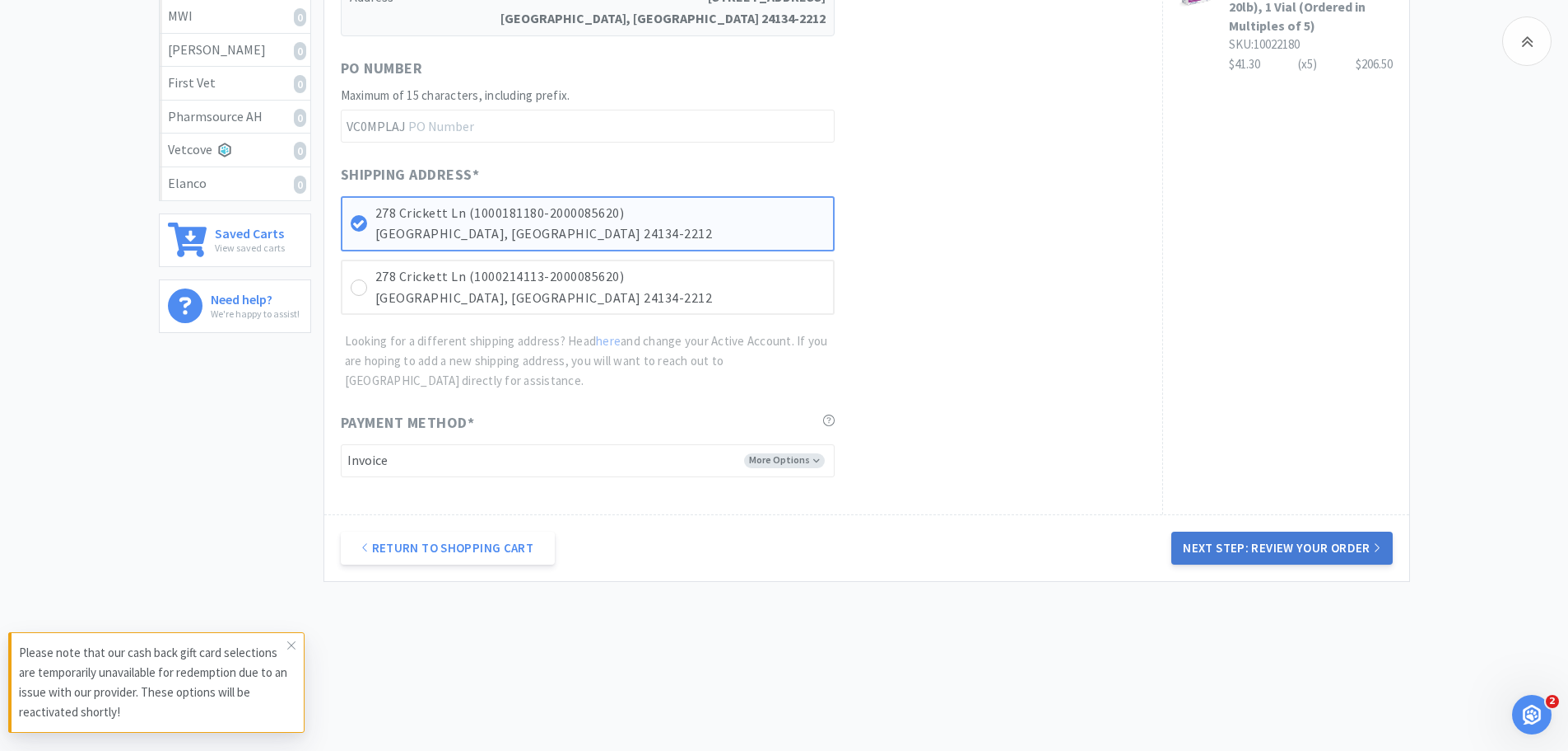
click at [1274, 541] on button "Next Step: Review Your Order" at bounding box center [1282, 547] width 221 height 33
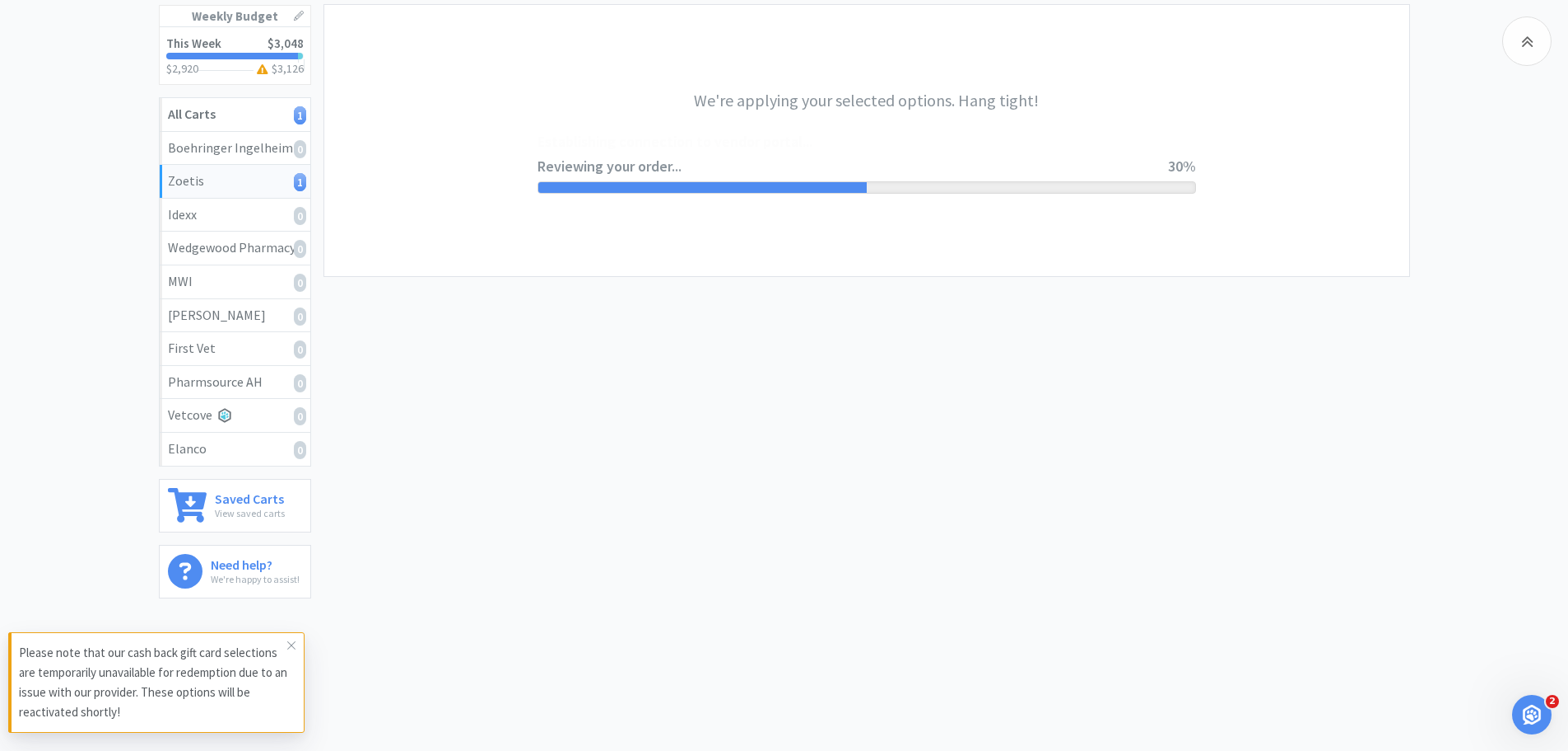
scroll to position [0, 0]
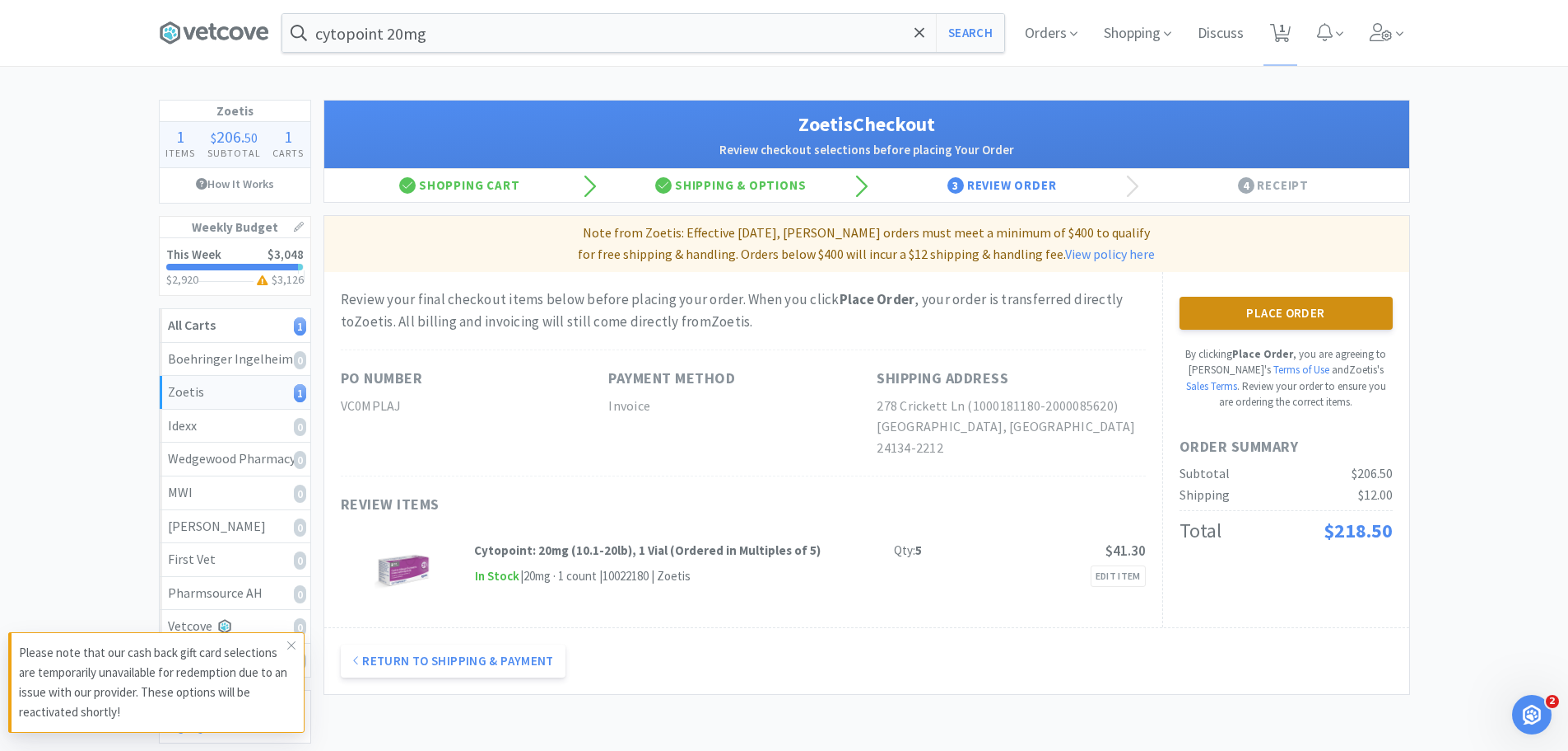
click at [1277, 315] on button "Place Order" at bounding box center [1286, 312] width 214 height 33
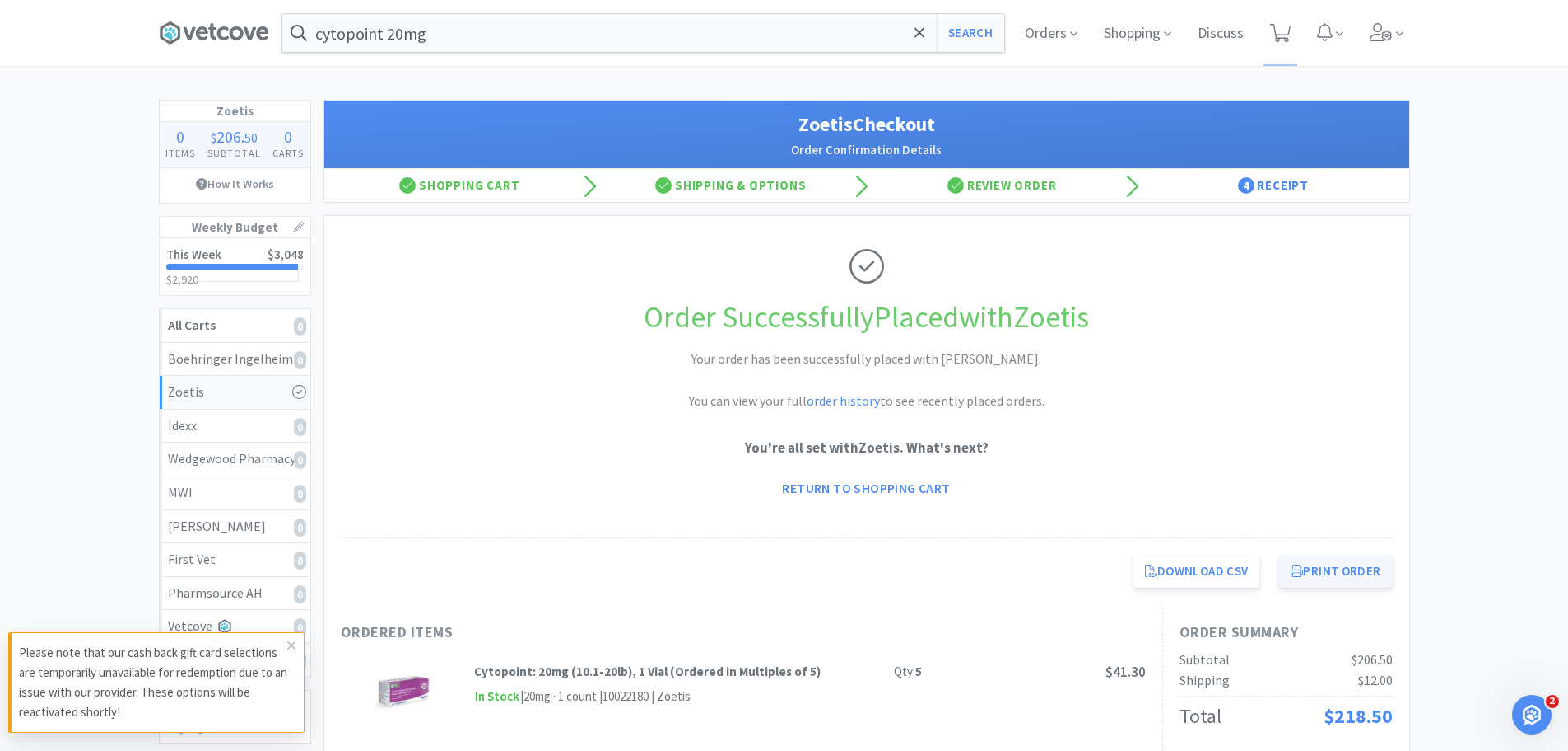
click at [1365, 575] on button "Print Order" at bounding box center [1336, 571] width 113 height 33
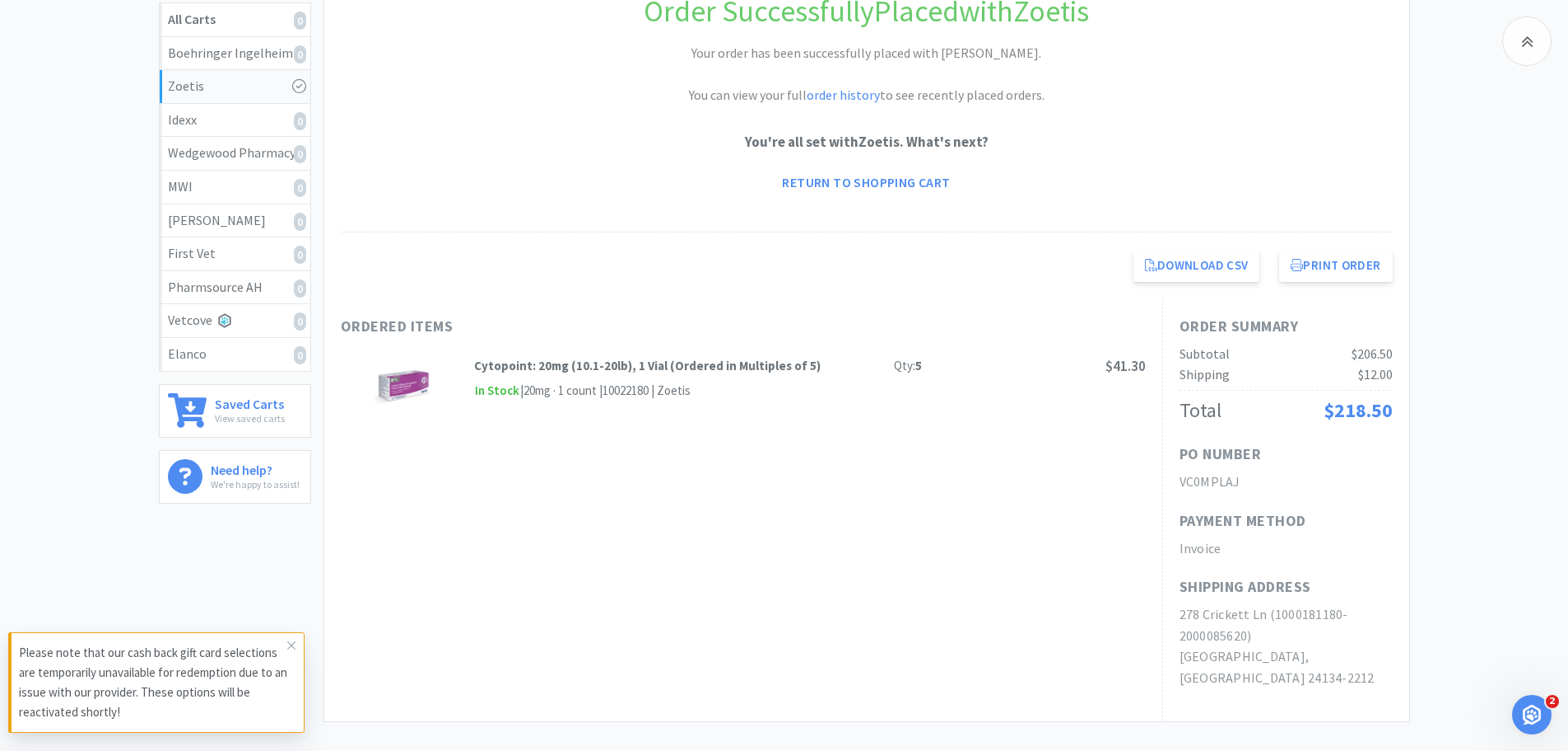
scroll to position [13, 0]
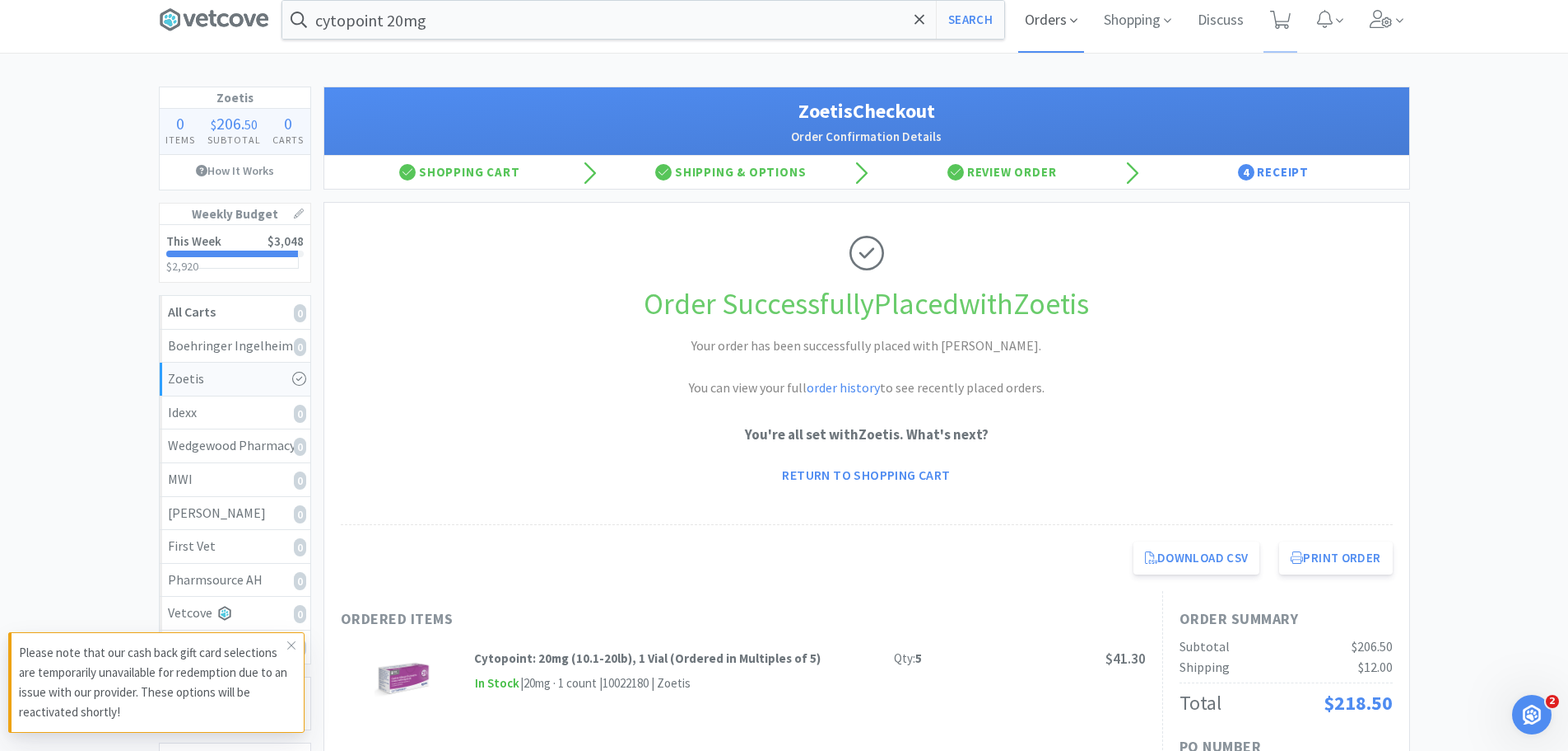
click at [1034, 22] on span "Orders" at bounding box center [1051, 20] width 66 height 66
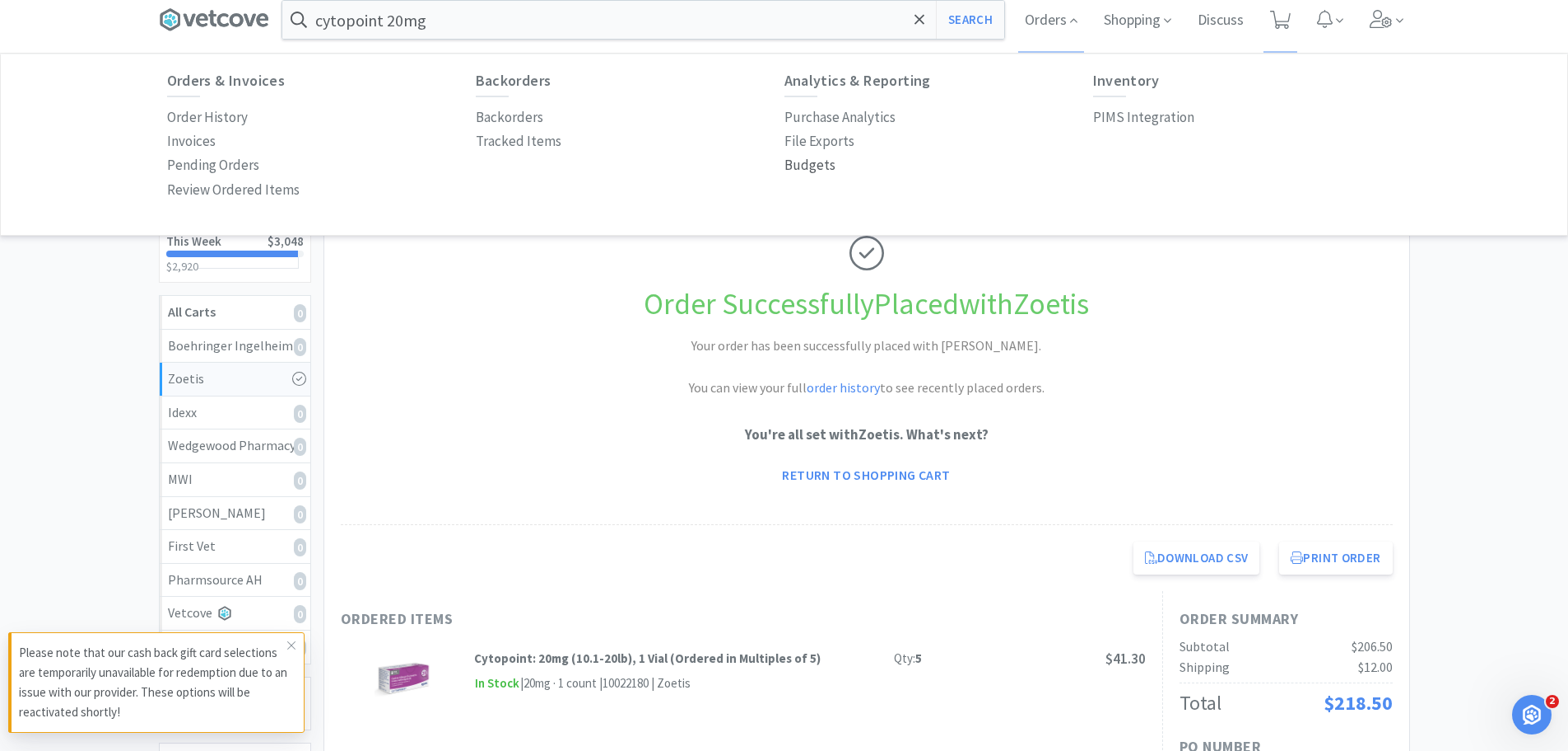
click at [812, 162] on p "Budgets" at bounding box center [811, 165] width 51 height 23
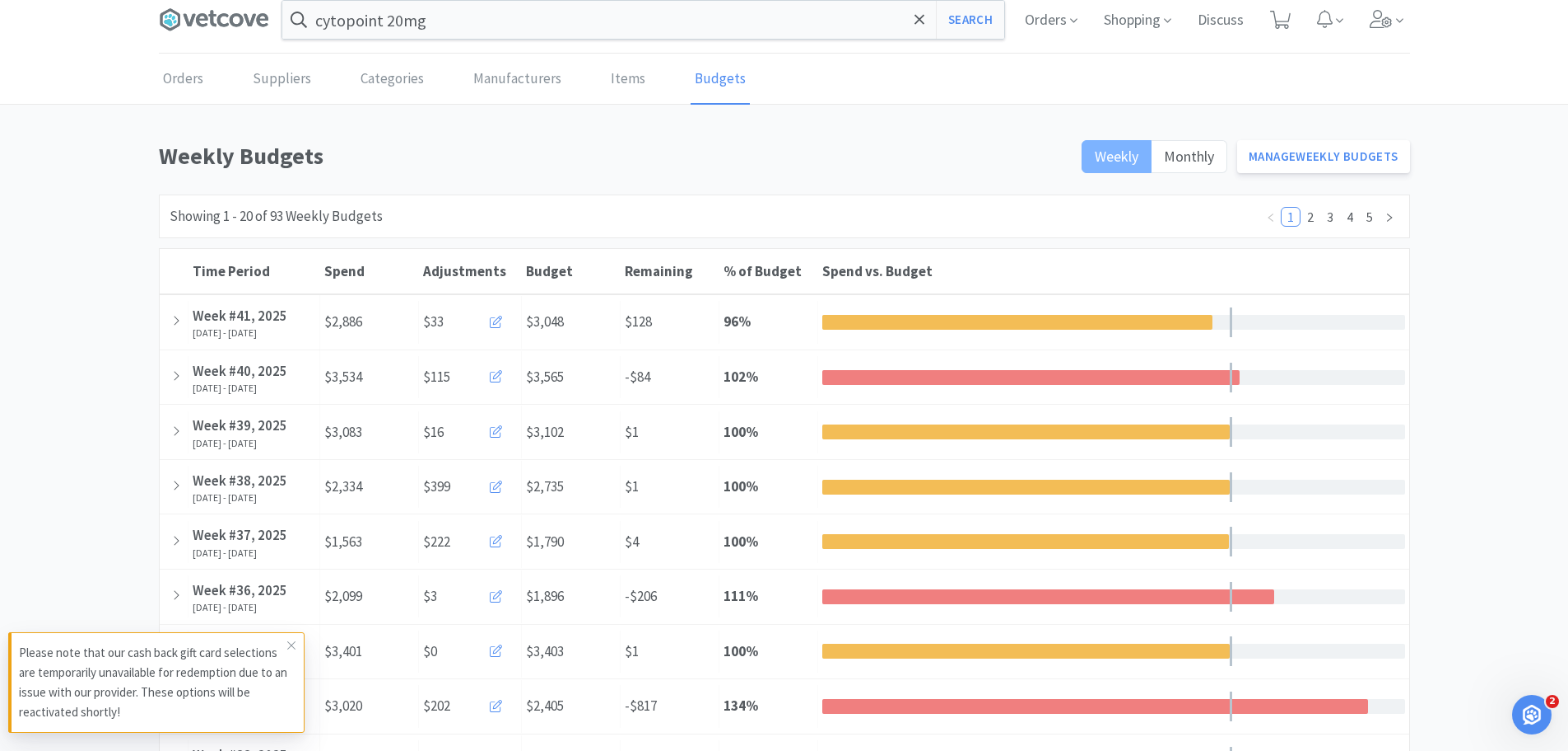
click at [1109, 154] on span "Weekly" at bounding box center [1117, 156] width 43 height 19
click at [1095, 162] on input "Weekly" at bounding box center [1095, 162] width 0 height 0
click at [1105, 148] on span "Weekly" at bounding box center [1117, 156] width 43 height 19
click at [1095, 162] on input "Weekly" at bounding box center [1095, 162] width 0 height 0
drag, startPoint x: 1277, startPoint y: 82, endPoint x: 60, endPoint y: 92, distance: 1217.0
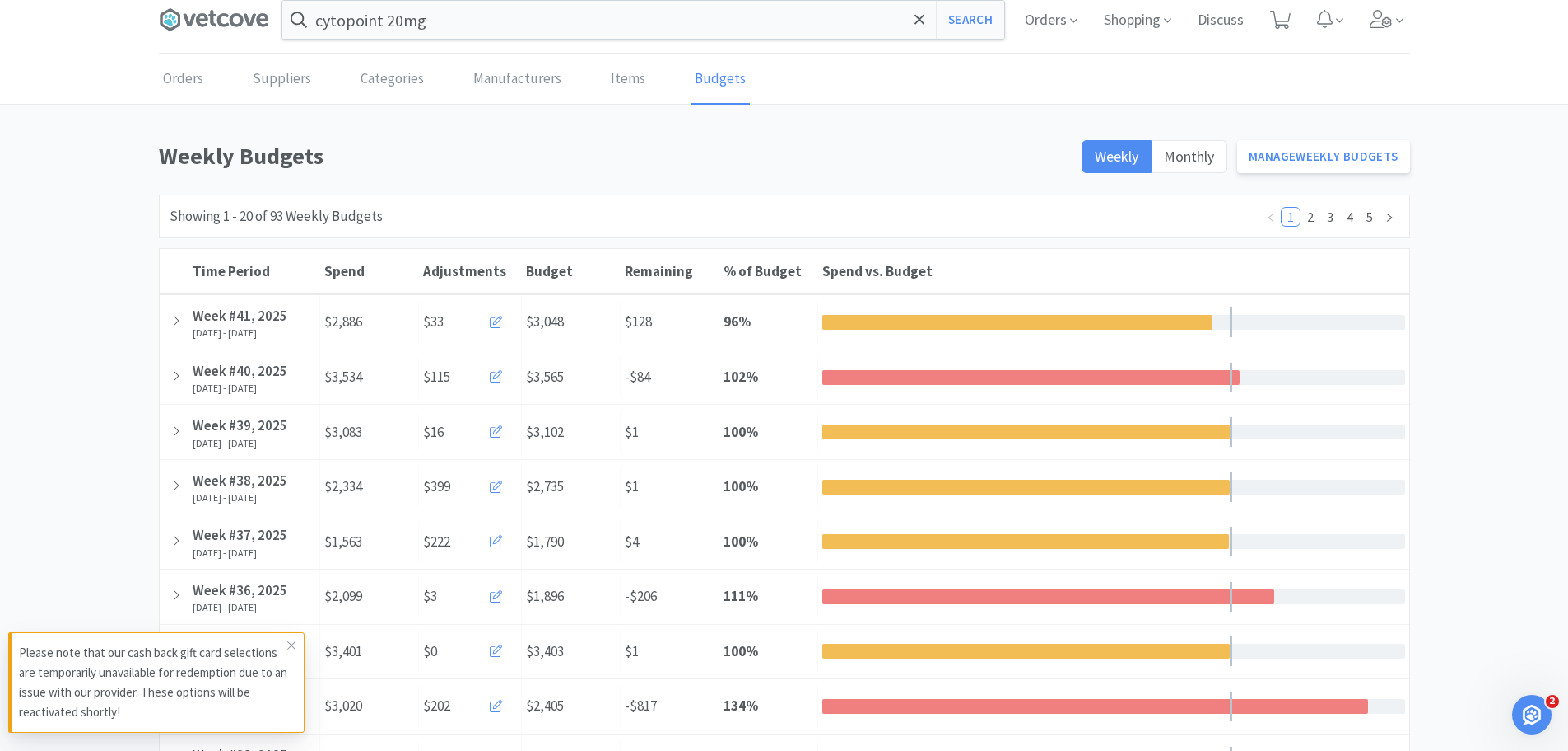
click at [58, 92] on div "Orders Suppliers Categories Manufacturers Items Budgets" at bounding box center [784, 79] width 1568 height 50
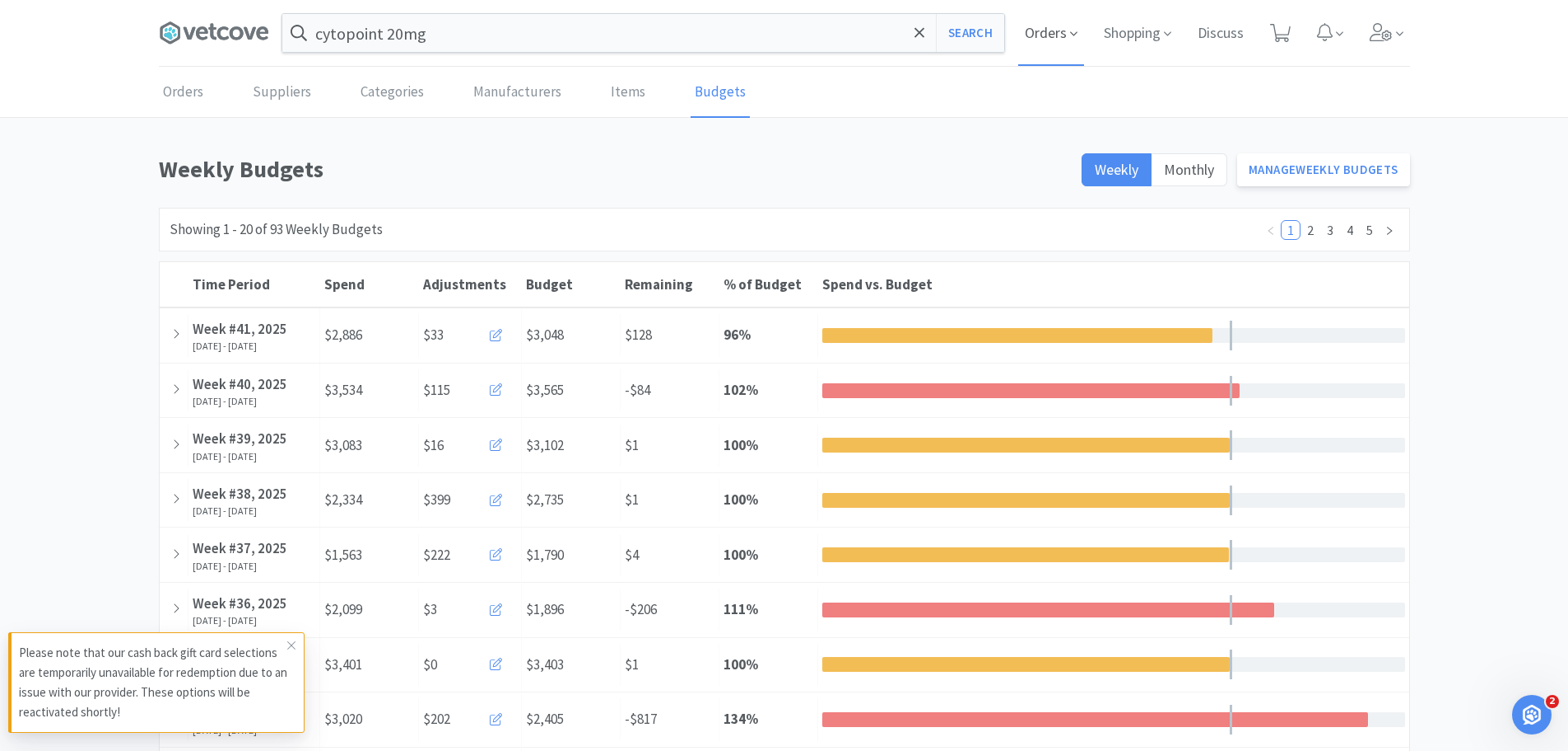
click at [1071, 31] on icon at bounding box center [1075, 34] width 8 height 15
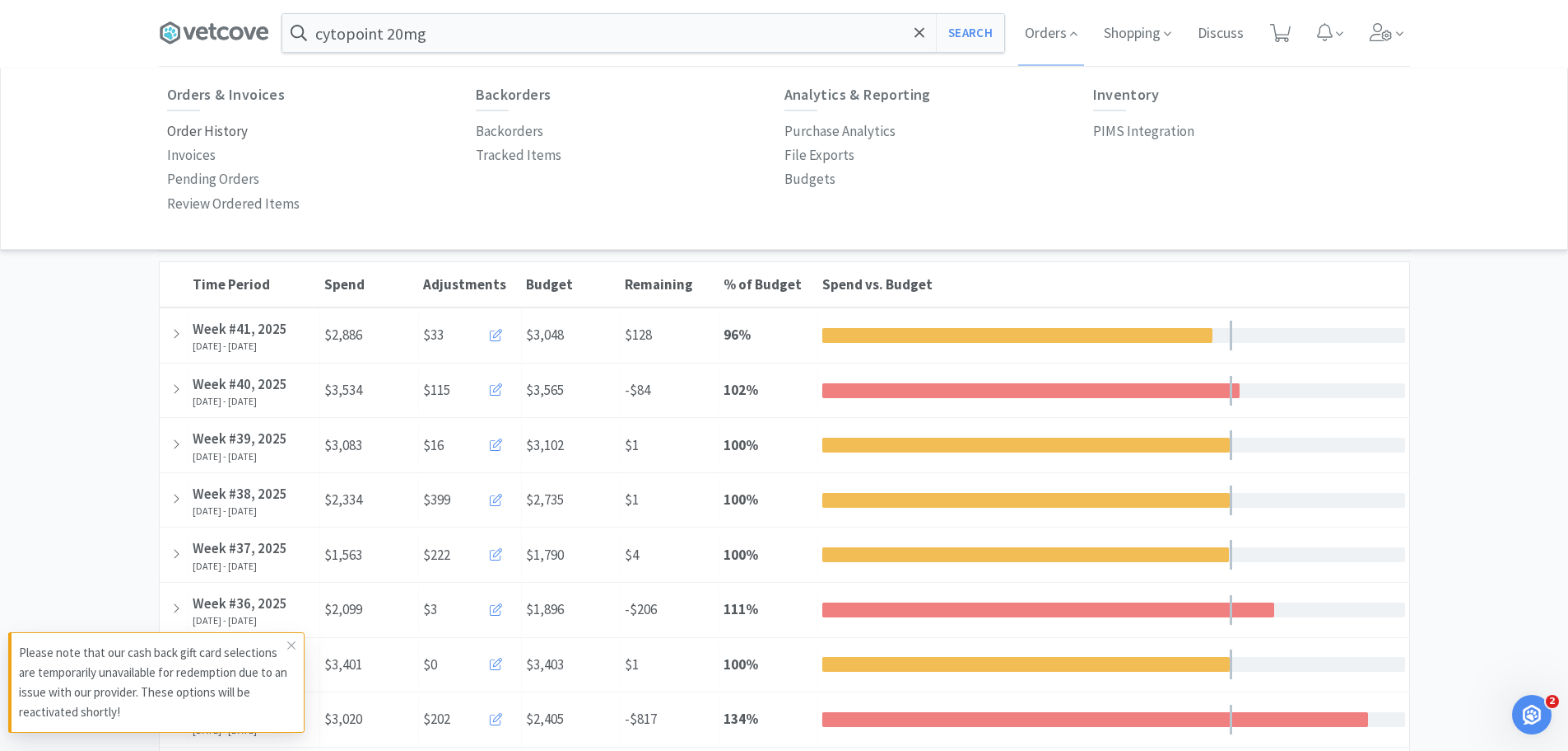
drag, startPoint x: 222, startPoint y: 134, endPoint x: 239, endPoint y: 134, distance: 17.0
click at [223, 133] on p "Order History" at bounding box center [208, 131] width 81 height 23
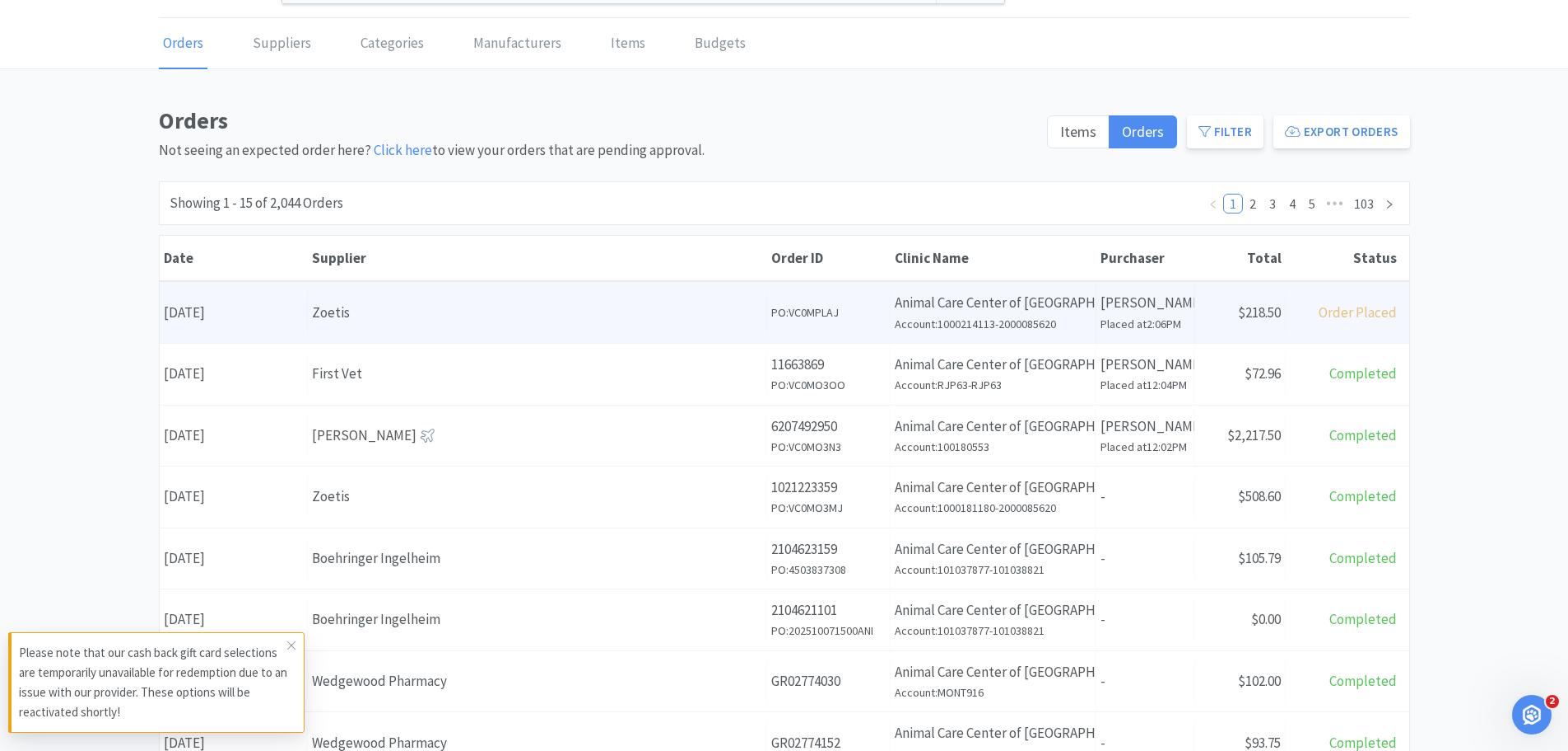
scroll to position [83, 0]
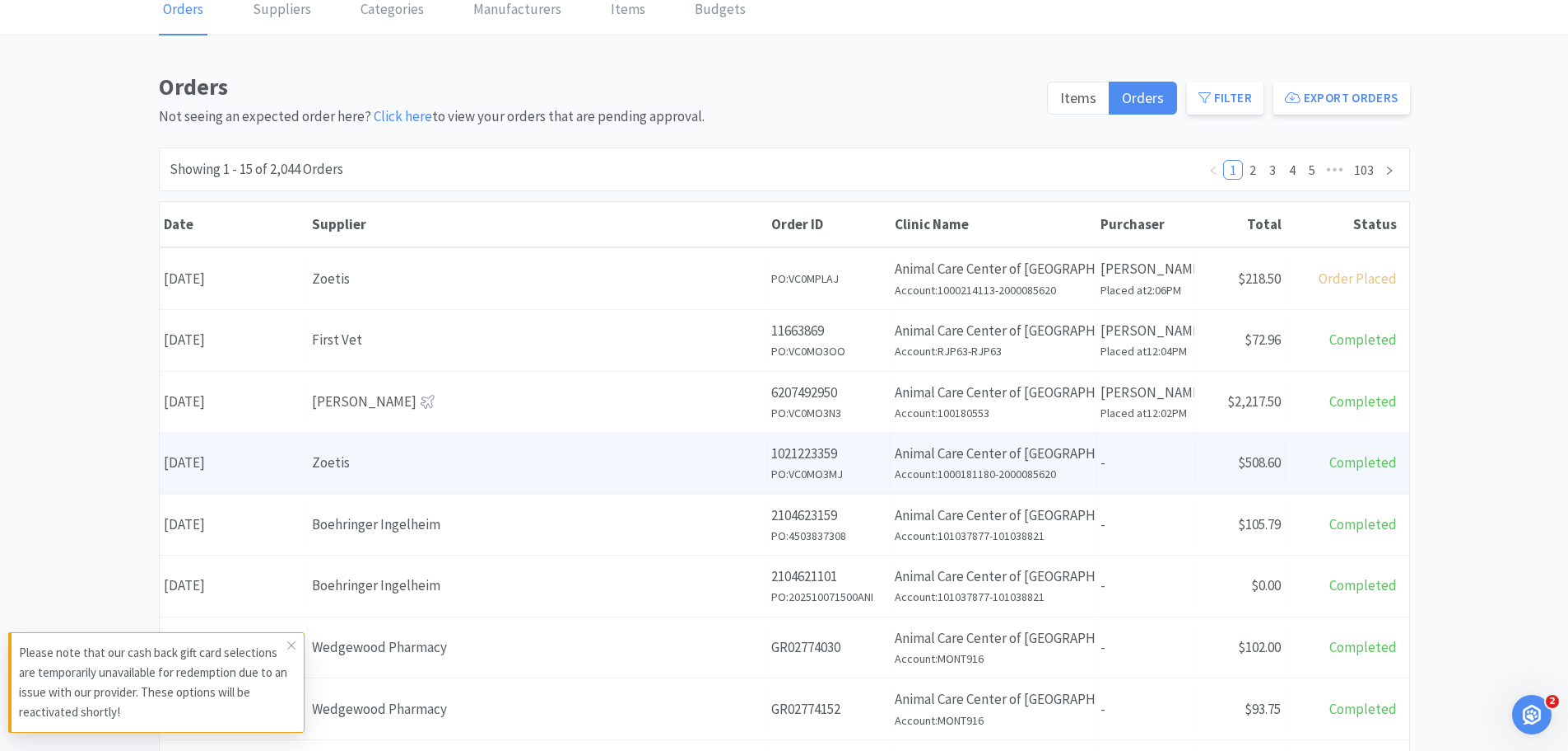
click at [528, 456] on div "Zoetis" at bounding box center [537, 462] width 450 height 23
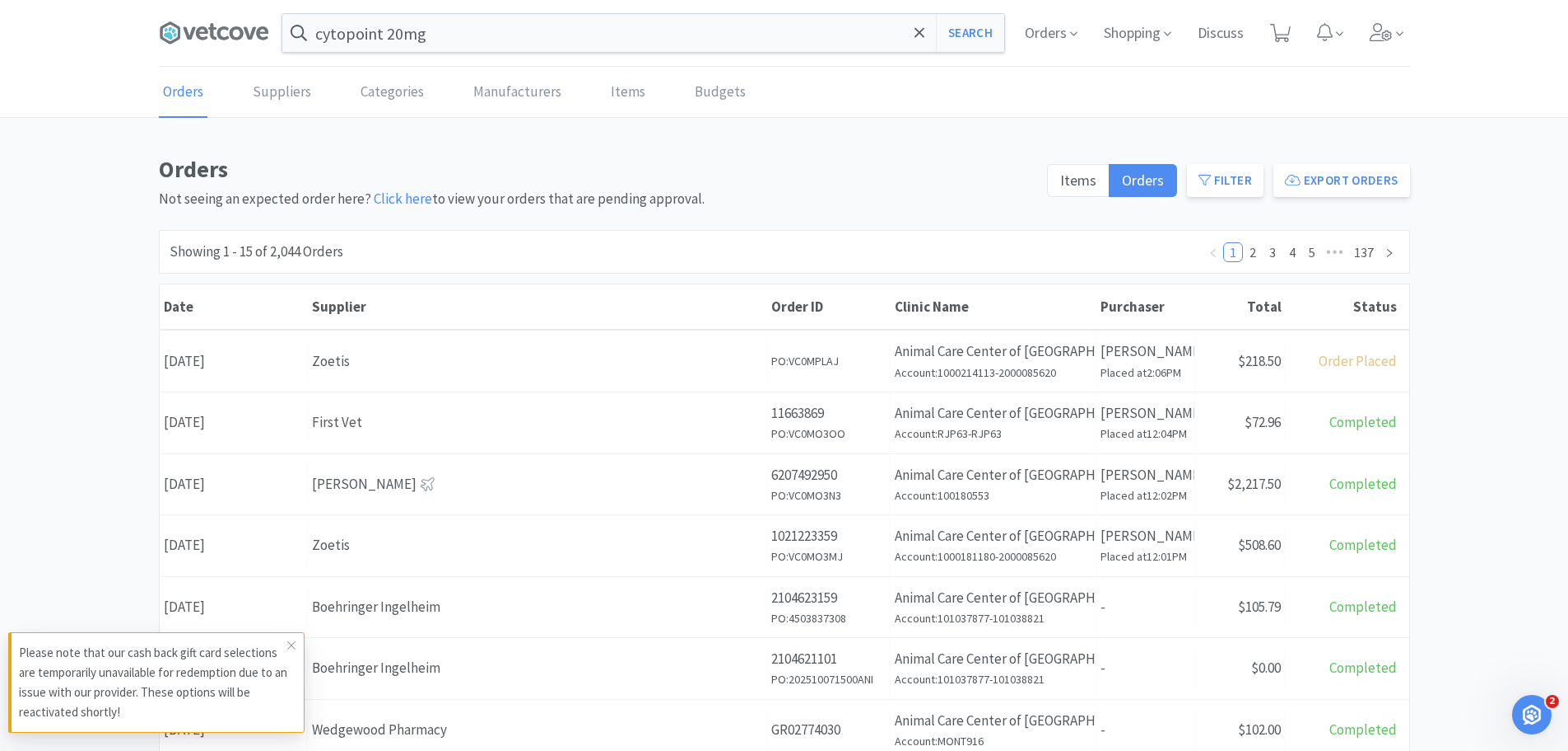
scroll to position [83, 0]
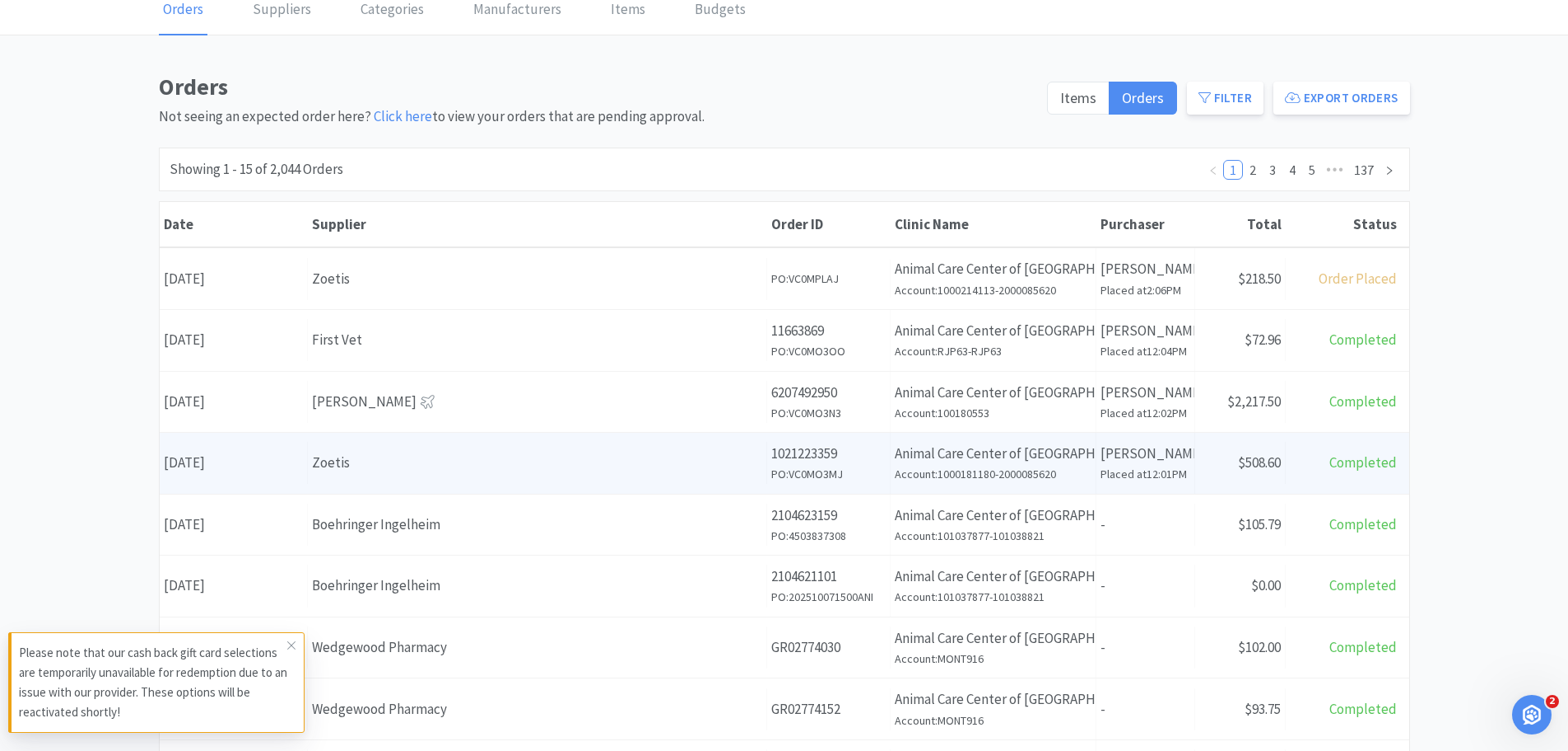
click at [545, 464] on div "Zoetis" at bounding box center [537, 462] width 450 height 23
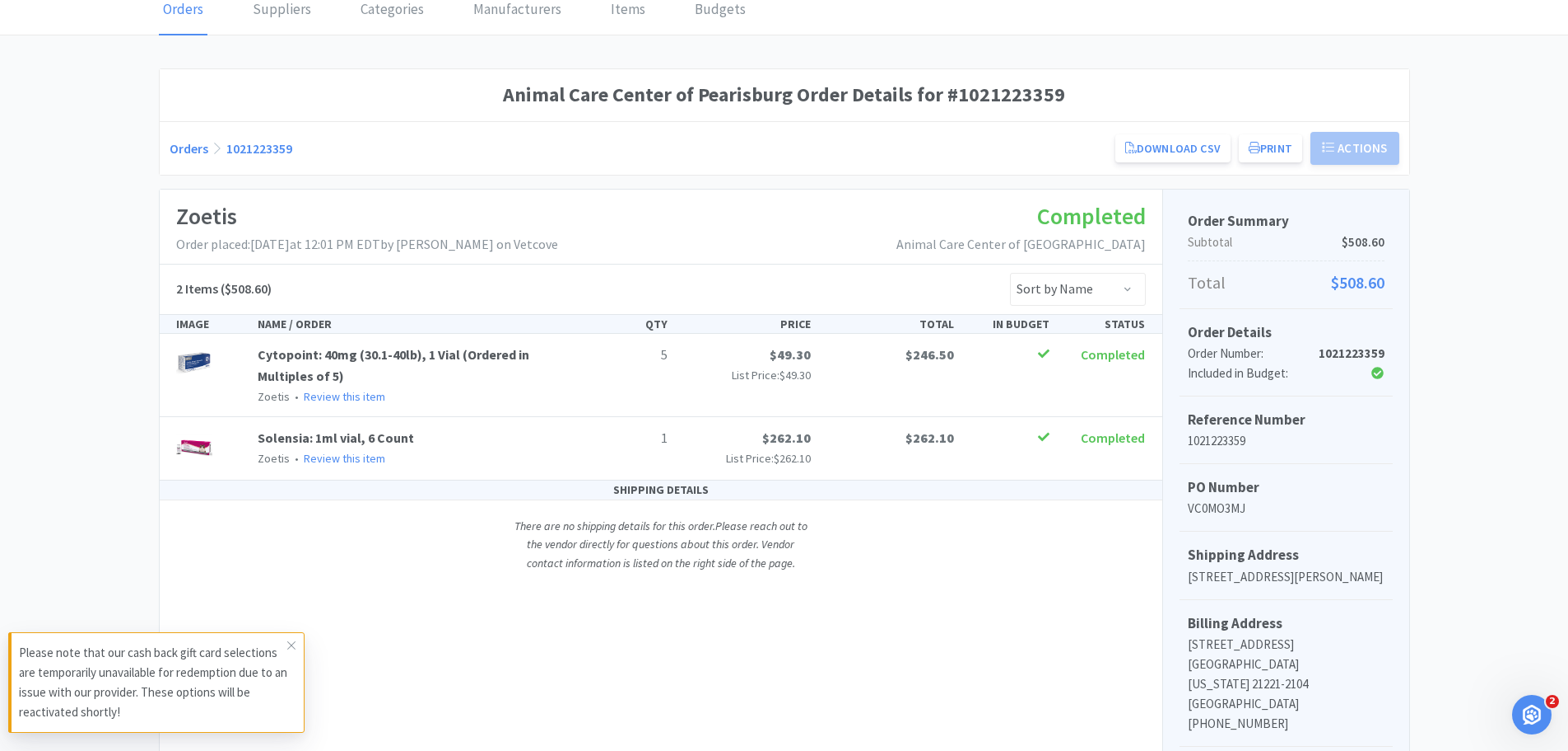
click at [243, 149] on link "1021223359" at bounding box center [259, 148] width 66 height 17
click at [293, 651] on span at bounding box center [291, 645] width 23 height 27
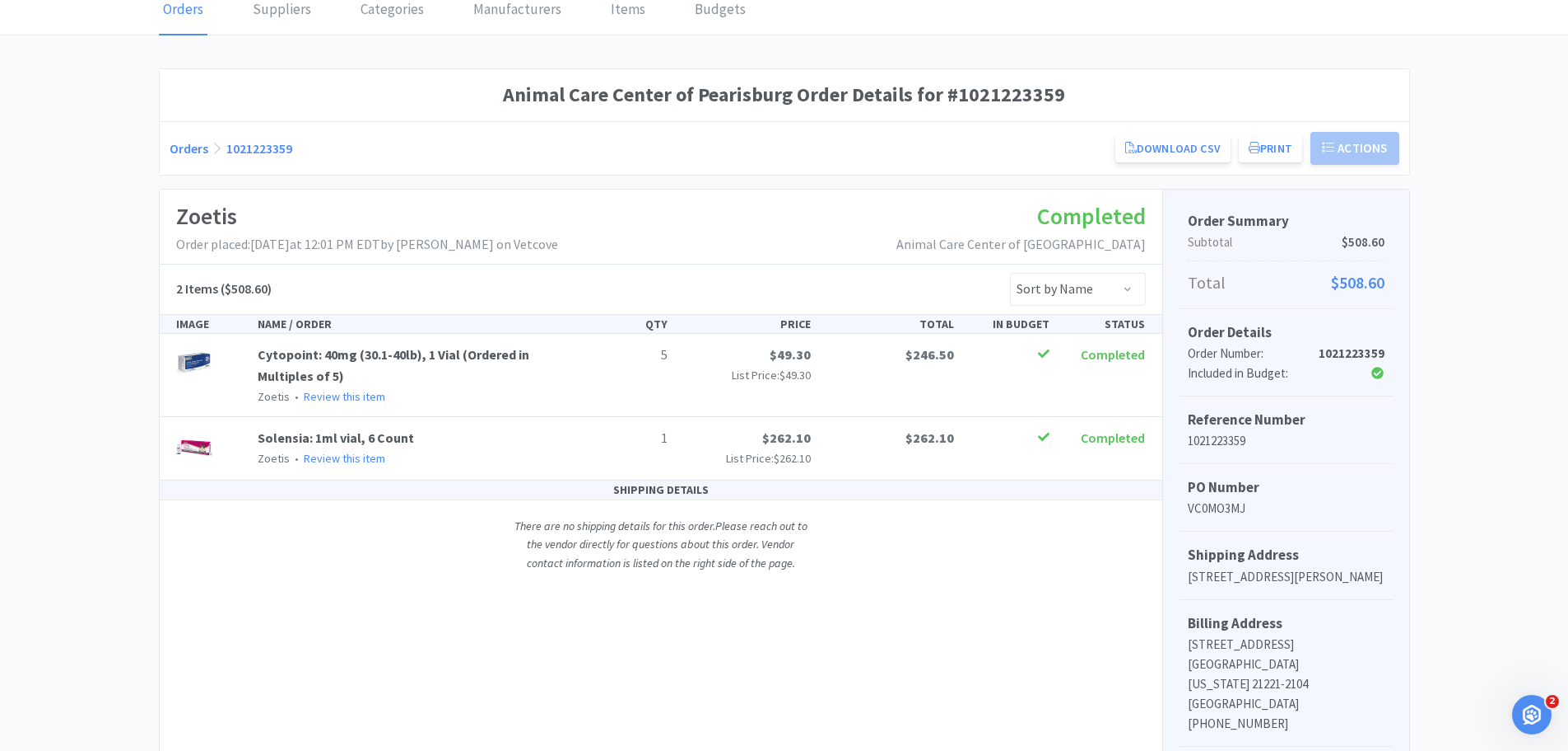
click at [273, 153] on link "1021223359" at bounding box center [259, 148] width 66 height 17
